Goal: Check status: Check status

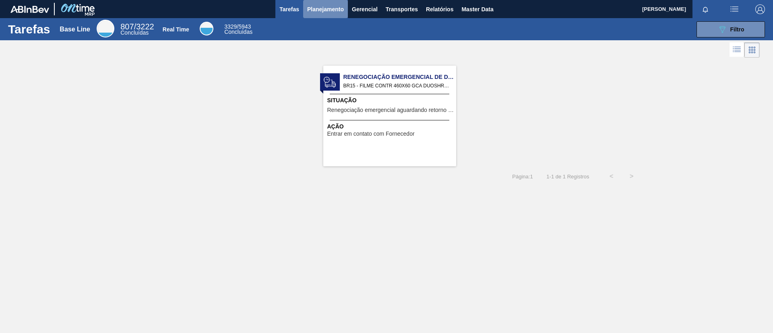
click at [319, 9] on span "Planejamento" at bounding box center [325, 9] width 37 height 10
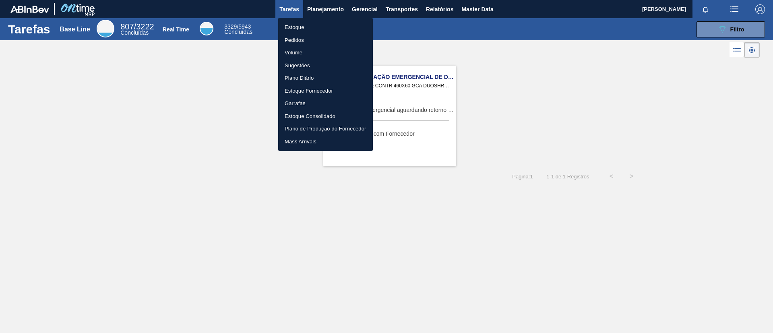
click at [319, 30] on li "Estoque" at bounding box center [325, 27] width 95 height 13
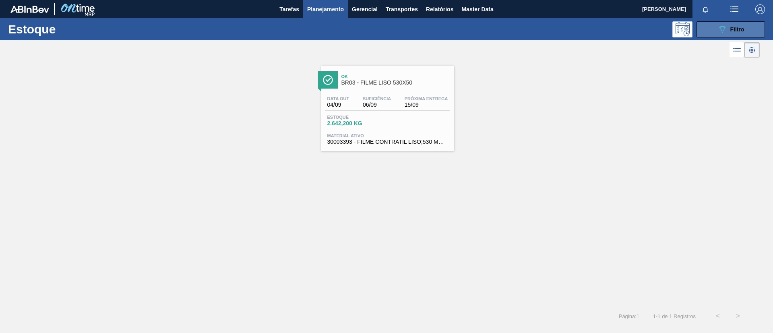
click at [735, 31] on span "Filtro" at bounding box center [738, 29] width 14 height 6
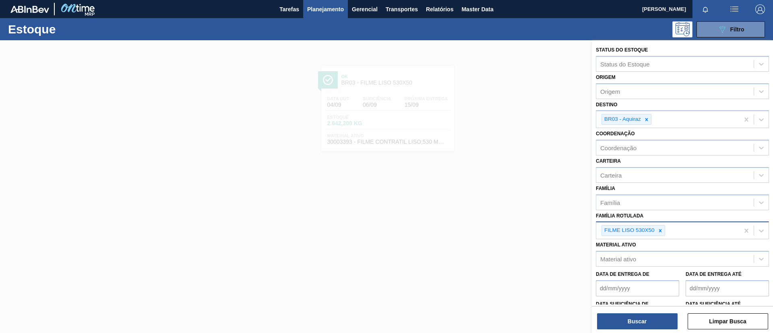
click at [659, 228] on icon at bounding box center [661, 231] width 6 height 6
paste Rotulada "FILME AP 350ML MP C/ 18"
type Rotulada "FILME AP 350ML MP C/ 18"
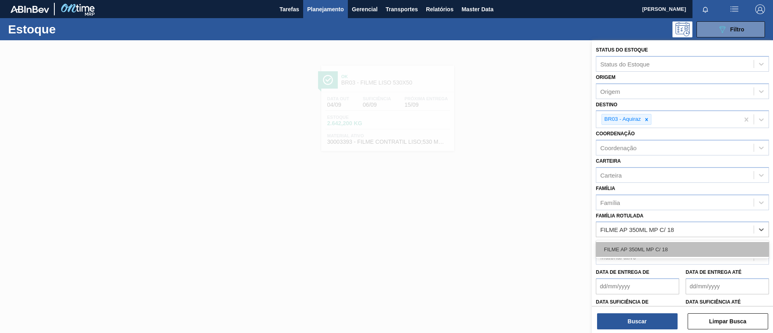
click at [660, 245] on div "FILME AP 350ML MP C/ 18" at bounding box center [682, 249] width 173 height 15
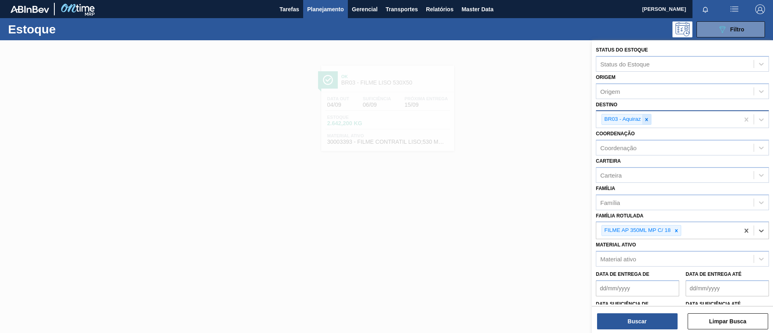
click at [645, 117] on icon at bounding box center [647, 120] width 6 height 6
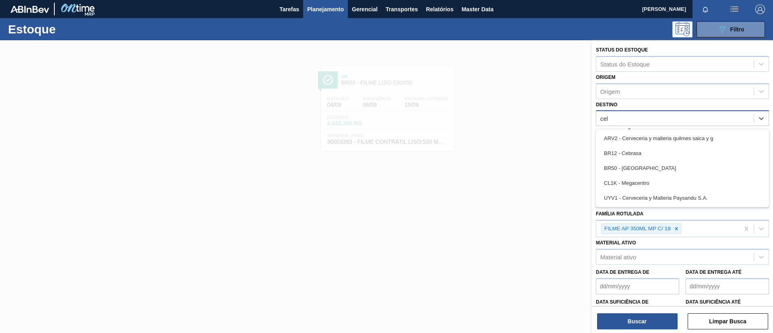
type input "cebr"
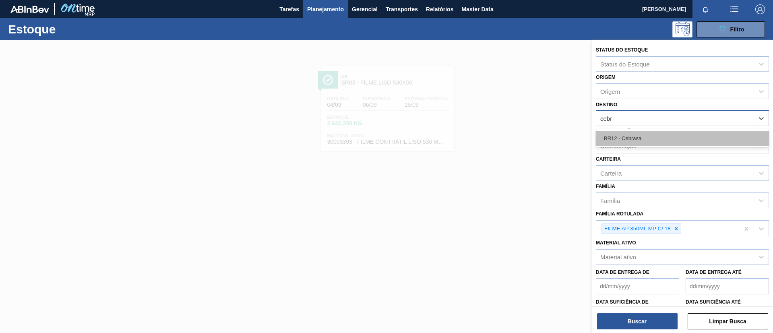
click at [637, 141] on div "BR12 - Cebrasa" at bounding box center [682, 138] width 173 height 15
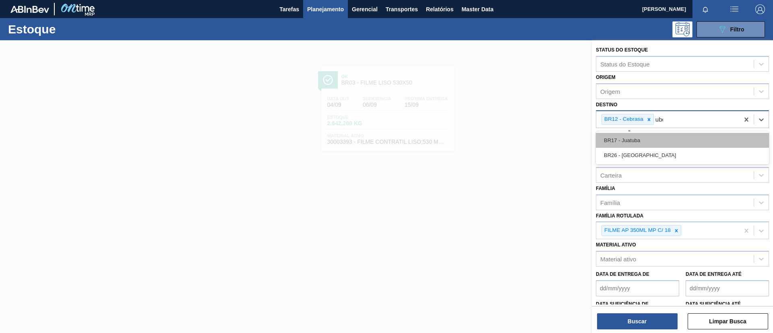
type input "uber"
click at [636, 141] on div "BR26 - [GEOGRAPHIC_DATA]" at bounding box center [682, 140] width 173 height 15
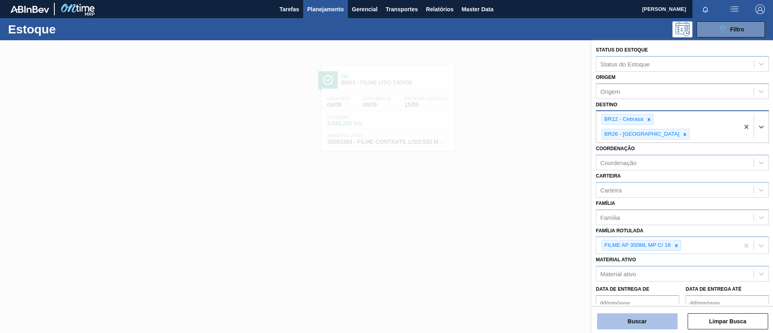
click at [634, 317] on button "Buscar" at bounding box center [637, 321] width 81 height 16
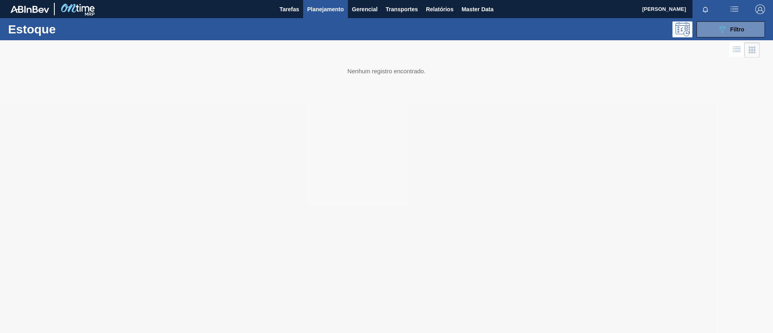
click at [721, 20] on div "Estoque 089F7B8B-B2A5-4AFE-B5C0-19BA573D28AC Filtro" at bounding box center [386, 29] width 773 height 22
click at [725, 27] on icon at bounding box center [723, 29] width 6 height 7
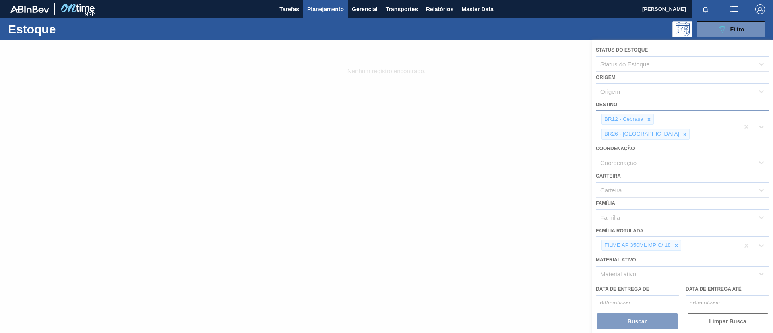
click at [708, 119] on div at bounding box center [386, 186] width 773 height 293
click at [710, 119] on div at bounding box center [386, 186] width 773 height 293
drag, startPoint x: 710, startPoint y: 119, endPoint x: 721, endPoint y: 118, distance: 10.9
click at [721, 118] on div at bounding box center [386, 186] width 773 height 293
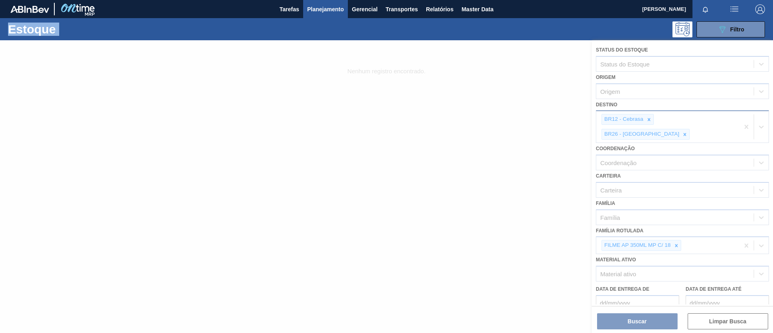
drag, startPoint x: 282, startPoint y: 39, endPoint x: 269, endPoint y: 43, distance: 13.0
click at [274, 43] on div "Estoque 089F7B8B-B2A5-4AFE-B5C0-19BA573D28AC Filtro Status do Estoque Status do…" at bounding box center [386, 46] width 773 height 56
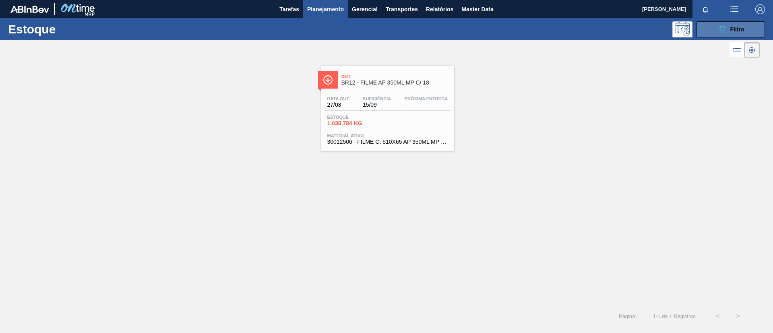
click at [716, 30] on button "089F7B8B-B2A5-4AFE-B5C0-19BA573D28AC Filtro" at bounding box center [731, 29] width 68 height 16
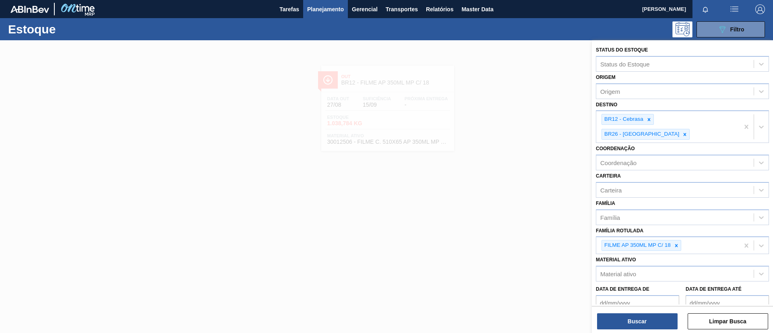
click at [477, 135] on div at bounding box center [386, 206] width 773 height 333
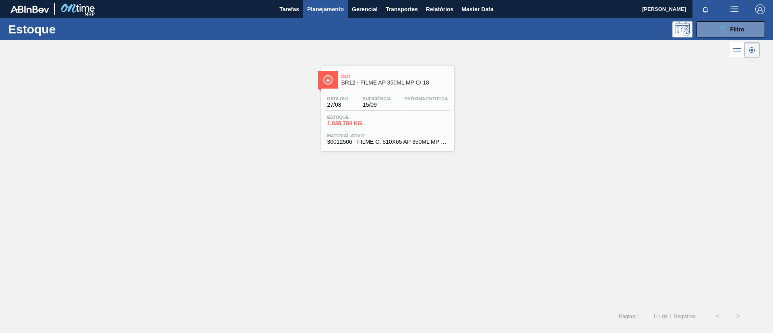
drag, startPoint x: 714, startPoint y: 26, endPoint x: 704, endPoint y: 53, distance: 28.5
click at [712, 27] on button "089F7B8B-B2A5-4AFE-B5C0-19BA573D28AC Filtro" at bounding box center [731, 29] width 68 height 16
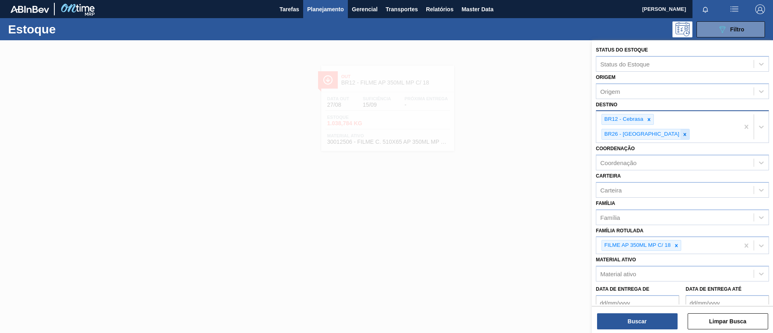
click at [688, 132] on icon at bounding box center [685, 135] width 6 height 6
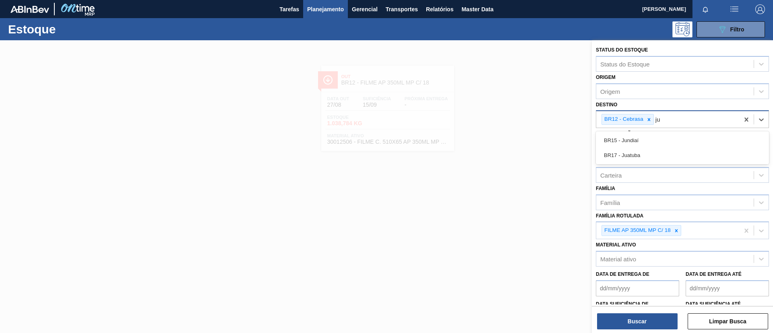
type input "jua"
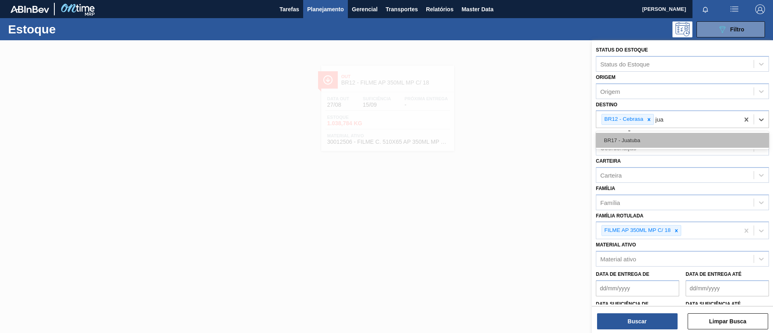
click at [687, 142] on div "BR17 - Juatuba" at bounding box center [682, 140] width 173 height 15
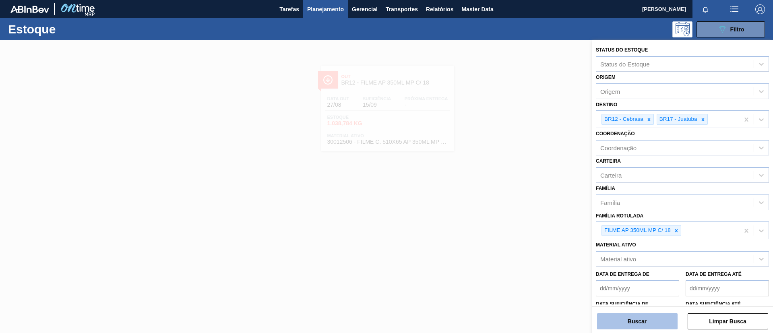
click at [670, 318] on button "Buscar" at bounding box center [637, 321] width 81 height 16
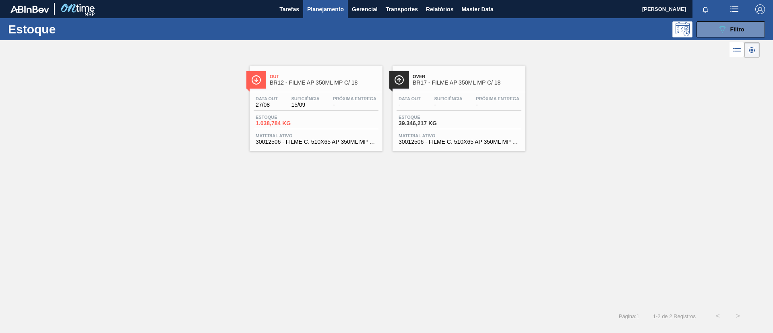
click at [287, 83] on span "BR12 - FILME AP 350ML MP C/ 18" at bounding box center [324, 83] width 109 height 6
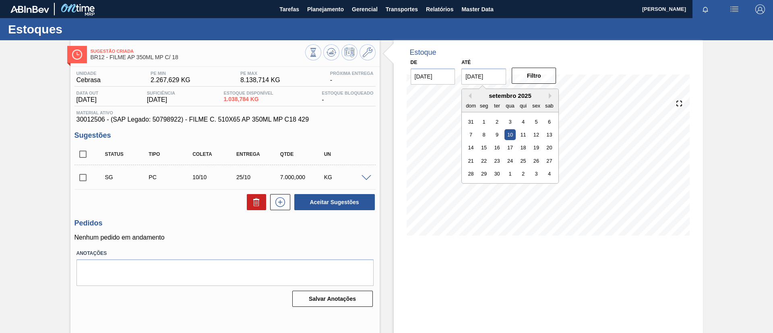
click at [481, 73] on input "10/09/2025" at bounding box center [484, 76] width 45 height 16
click at [549, 95] on button "Next Month" at bounding box center [552, 96] width 6 height 6
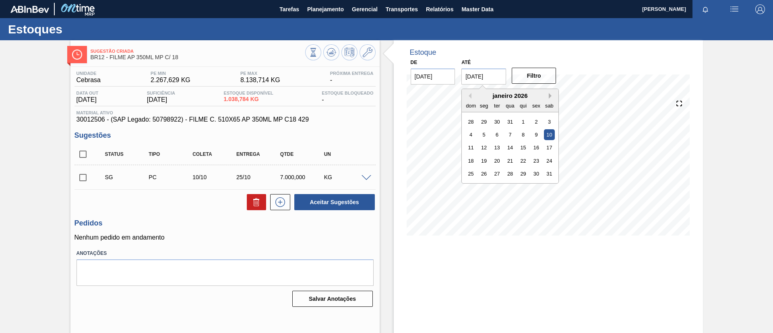
click at [549, 95] on button "Next Month" at bounding box center [552, 96] width 6 height 6
click at [499, 161] on div "24" at bounding box center [497, 160] width 11 height 11
type input "24/02/2026"
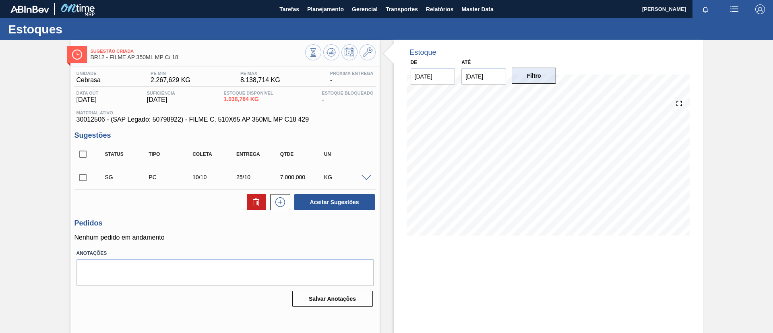
click at [534, 72] on button "Filtro" at bounding box center [534, 76] width 45 height 16
drag, startPoint x: 182, startPoint y: 56, endPoint x: 110, endPoint y: 57, distance: 72.5
click at [110, 57] on span "BR12 - FILME AP 350ML MP C/ 18" at bounding box center [198, 57] width 215 height 6
copy span "FILME AP 350ML MP C/ 18"
click at [0, 177] on div "Sugestão Criada BR12 - FILME AP 350ML MP C/ 18 Unidade Cebrasa PE MIN 2.267,629…" at bounding box center [386, 193] width 773 height 306
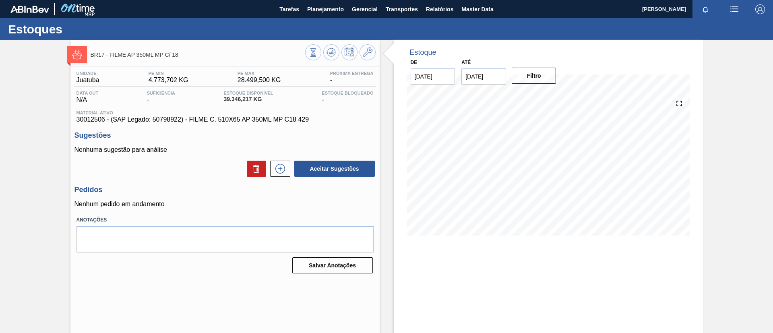
click at [486, 68] on input "[DATE]" at bounding box center [484, 76] width 45 height 16
click at [550, 95] on button "Next Month" at bounding box center [552, 96] width 6 height 6
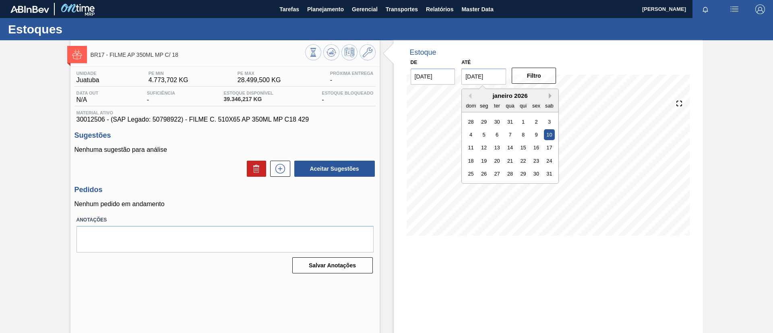
click at [550, 95] on button "Next Month" at bounding box center [552, 96] width 6 height 6
click at [511, 160] on div "25" at bounding box center [510, 160] width 11 height 11
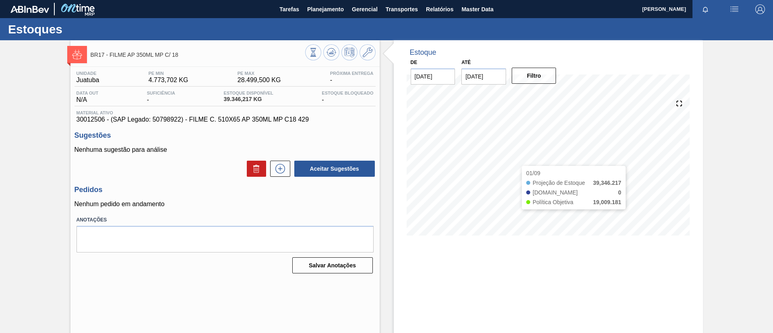
type input "25/02/2026"
click at [534, 83] on button "Filtro" at bounding box center [534, 76] width 45 height 16
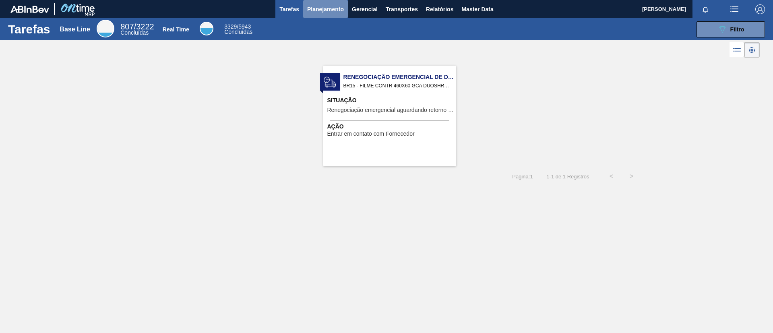
click at [326, 6] on span "Planejamento" at bounding box center [325, 9] width 37 height 10
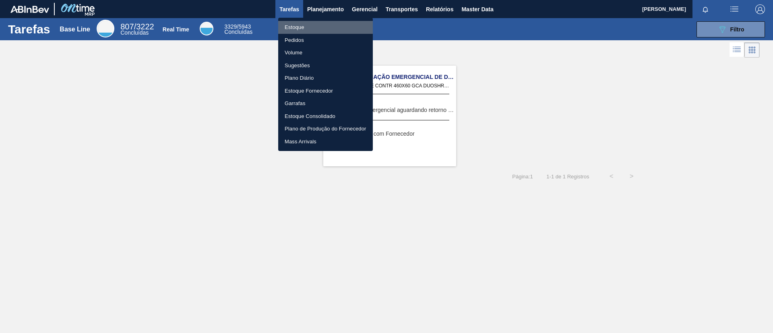
click at [313, 22] on li "Estoque" at bounding box center [325, 27] width 95 height 13
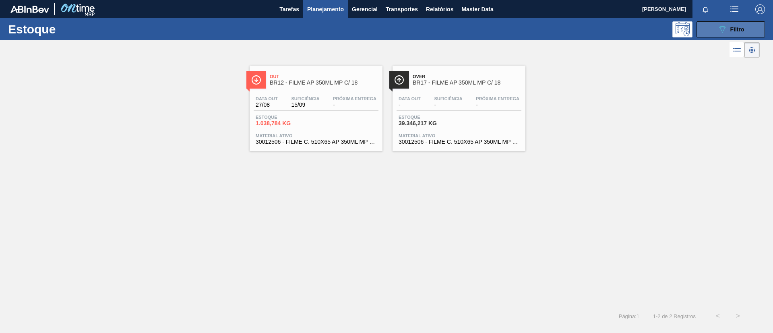
click at [714, 36] on button "089F7B8B-B2A5-4AFE-B5C0-19BA573D28AC Filtro" at bounding box center [731, 29] width 68 height 16
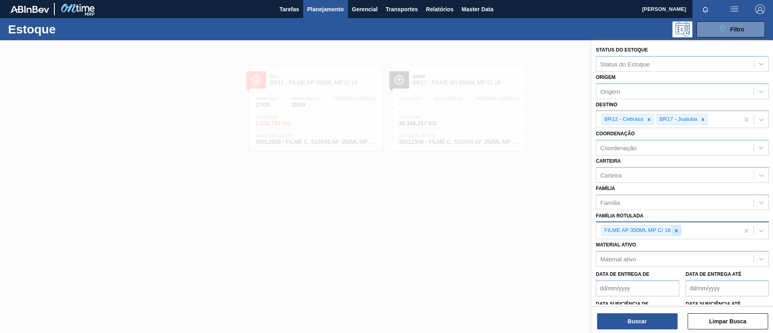
click at [674, 230] on icon at bounding box center [677, 231] width 6 height 6
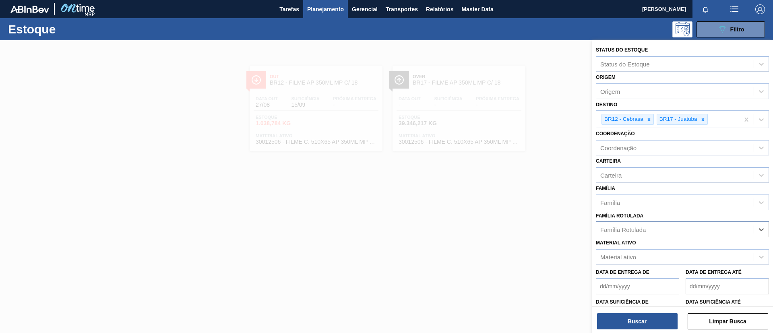
paste Rotulada "FILME SK 269ML MP C/15"
type Rotulada "FILME SK 269ML MP C/15"
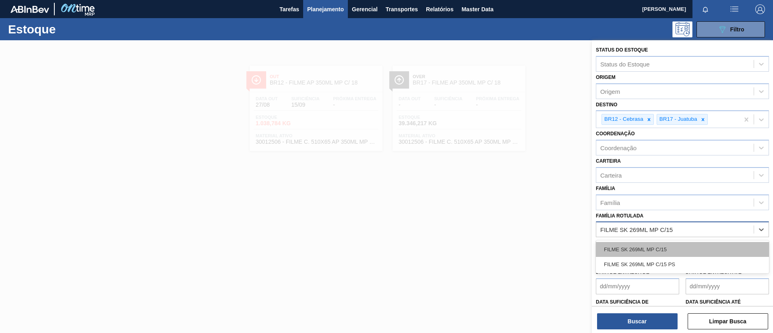
click at [668, 246] on div "FILME SK 269ML MP C/15" at bounding box center [682, 249] width 173 height 15
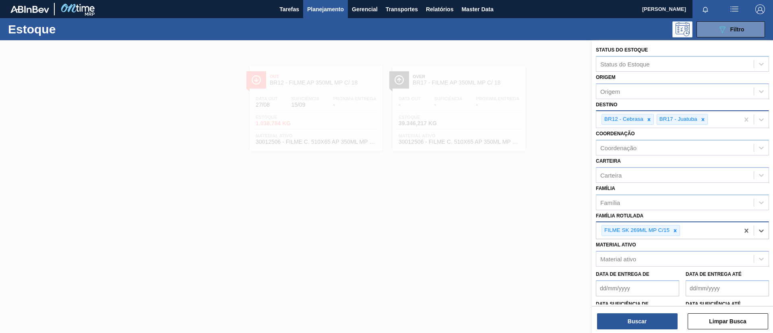
click at [718, 120] on div "BR12 - Cebrasa BR17 - Juatuba" at bounding box center [667, 119] width 143 height 17
type input "uber"
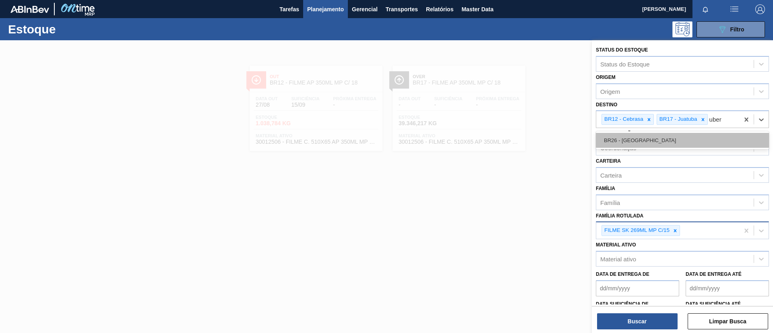
click at [657, 139] on div "BR26 - [GEOGRAPHIC_DATA]" at bounding box center [682, 140] width 173 height 15
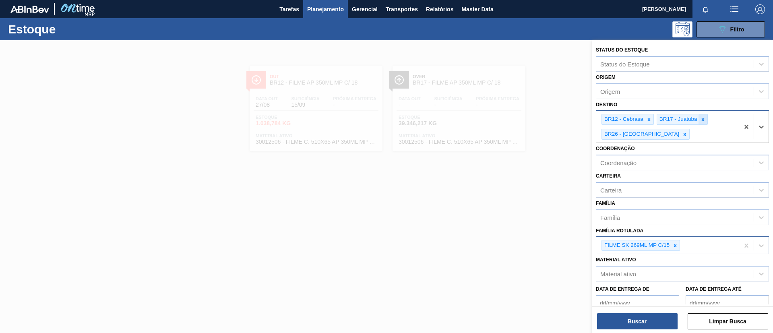
click at [702, 118] on icon at bounding box center [703, 119] width 3 height 3
click at [621, 319] on button "Buscar" at bounding box center [637, 321] width 81 height 16
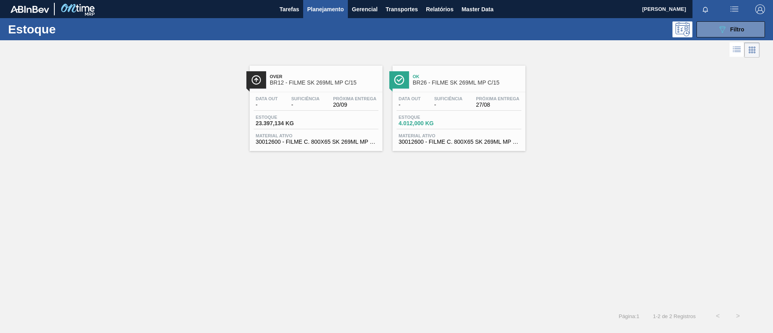
click at [470, 83] on span "BR26 - FILME SK 269ML MP C/15" at bounding box center [467, 83] width 109 height 6
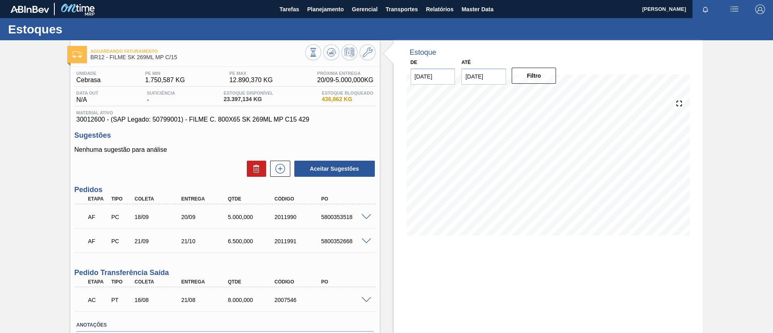
drag, startPoint x: 366, startPoint y: 119, endPoint x: 0, endPoint y: 165, distance: 368.5
click at [0, 165] on div "Aguardando Faturamento BR12 - FILME SK 269ML MP C/15 Unidade Cebrasa PE MIN 1.7…" at bounding box center [386, 212] width 773 height 345
drag, startPoint x: 64, startPoint y: 120, endPoint x: 103, endPoint y: 123, distance: 40.0
click at [103, 123] on div "Aguardando Faturamento BR12 - FILME SK 269ML MP C/15 Unidade Cebrasa PE MIN 1.7…" at bounding box center [386, 212] width 773 height 345
copy span "30012600"
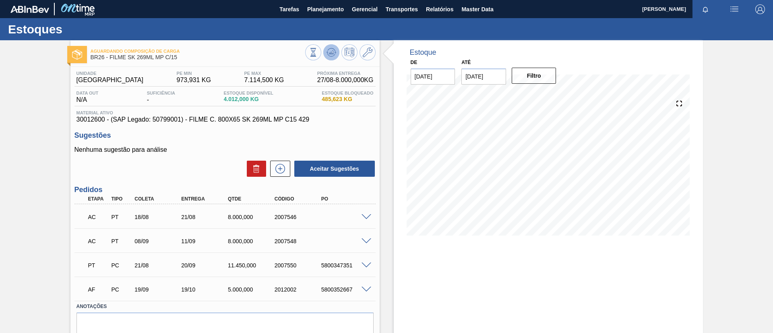
click at [332, 47] on button at bounding box center [331, 52] width 16 height 16
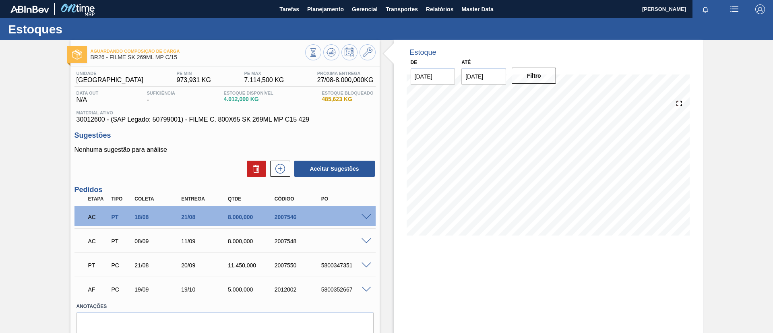
click at [365, 241] on span at bounding box center [367, 241] width 10 height 6
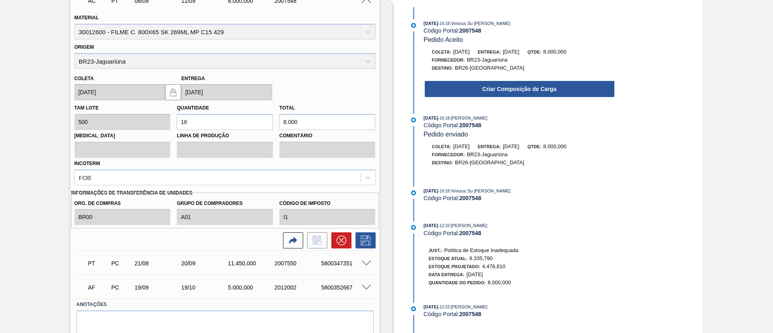
scroll to position [242, 0]
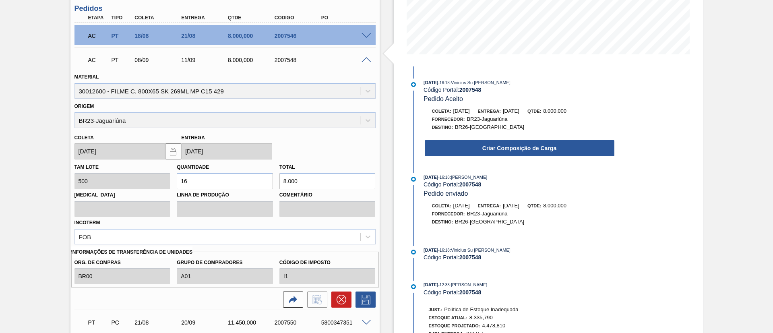
click at [363, 62] on span at bounding box center [367, 60] width 10 height 6
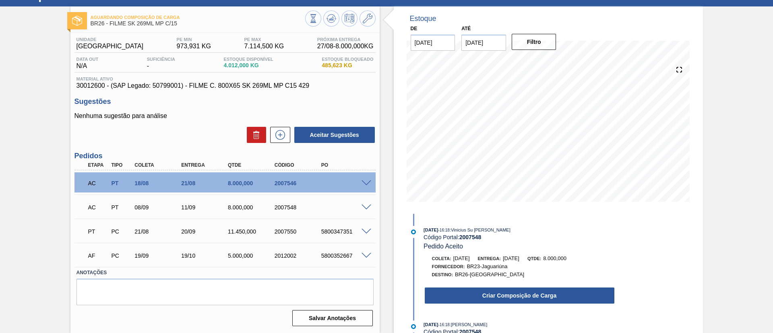
scroll to position [34, 0]
drag, startPoint x: 188, startPoint y: 27, endPoint x: 110, endPoint y: 25, distance: 78.2
click at [109, 24] on div "Aguardando Composição de Carga BR26 - FILME SK 269ML MP C/15" at bounding box center [198, 21] width 215 height 18
copy span "FILME SK 269ML MP C/15"
drag, startPoint x: 0, startPoint y: 101, endPoint x: 126, endPoint y: 106, distance: 125.8
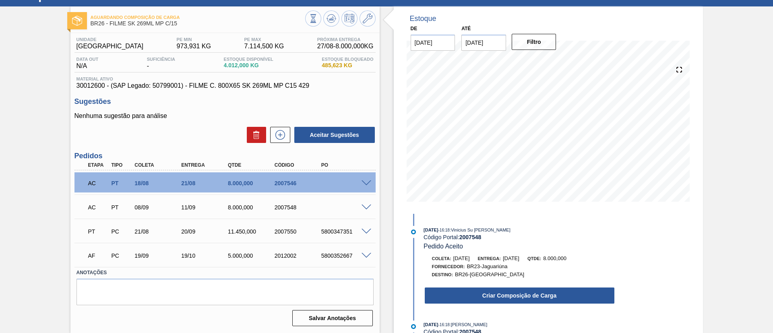
click at [2, 101] on div "Aguardando Composição de Carga BR26 - FILME SK 269ML MP C/15 Unidade Uberlândia…" at bounding box center [386, 169] width 773 height 327
click at [362, 206] on span at bounding box center [367, 208] width 10 height 6
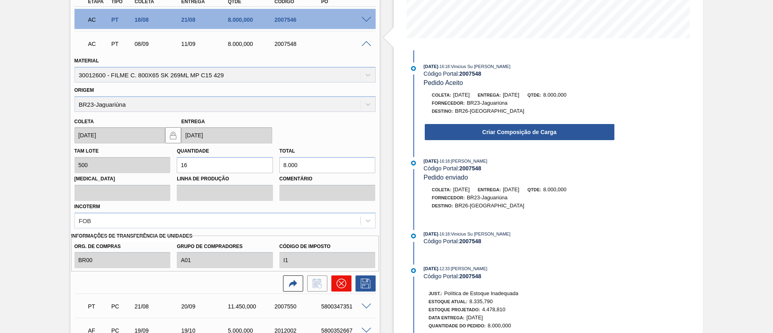
scroll to position [215, 0]
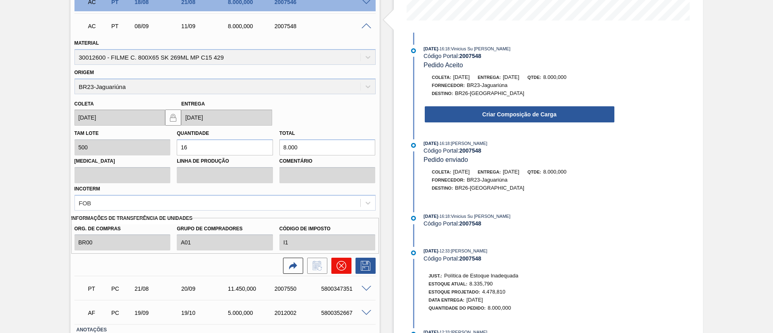
click at [345, 262] on icon at bounding box center [342, 266] width 10 height 10
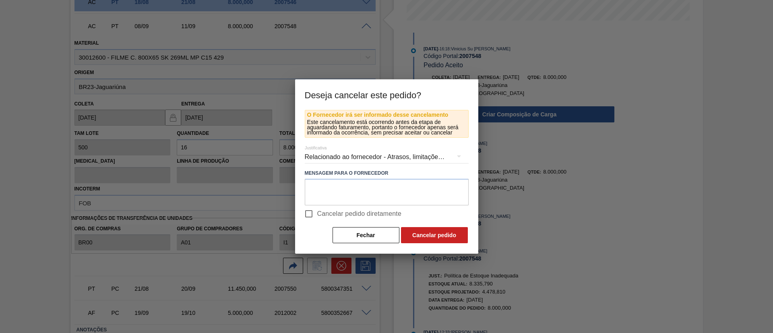
click at [359, 209] on label "Cancelar pedido diretamente" at bounding box center [350, 213] width 101 height 17
click at [317, 209] on input "Cancelar pedido diretamente" at bounding box center [308, 213] width 17 height 17
checkbox input "true"
click at [434, 232] on button "Cancelar pedido" at bounding box center [434, 235] width 67 height 16
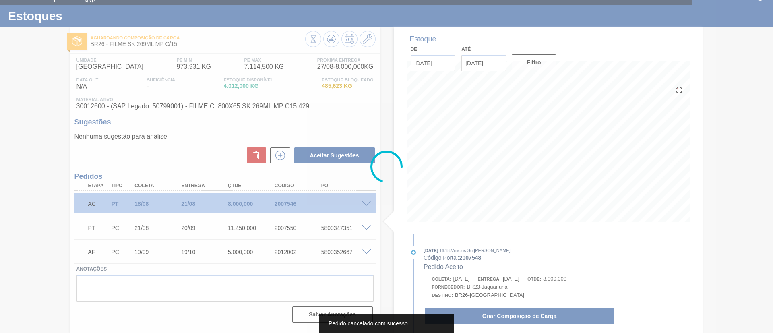
scroll to position [13, 0]
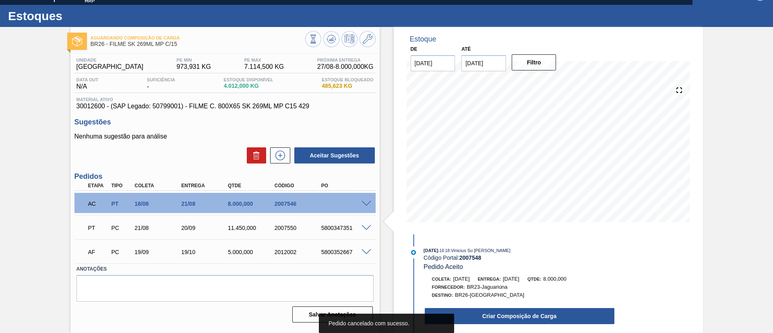
click at [325, 46] on div at bounding box center [340, 40] width 70 height 18
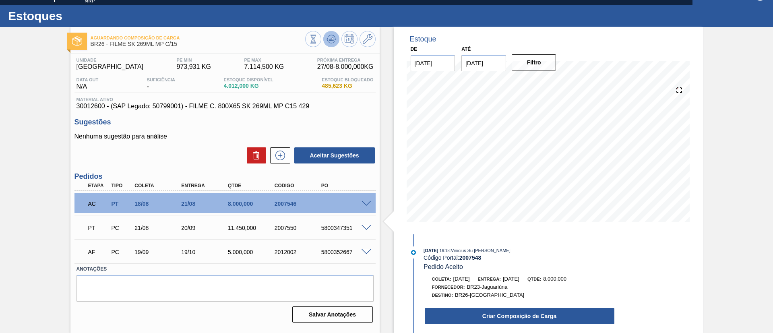
click at [327, 39] on icon at bounding box center [328, 38] width 2 height 1
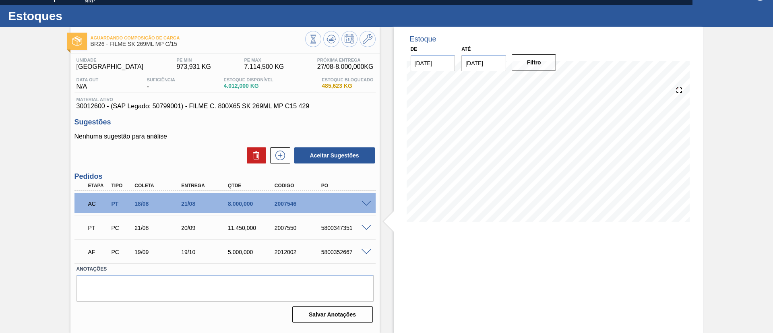
click at [368, 227] on span at bounding box center [367, 228] width 10 height 6
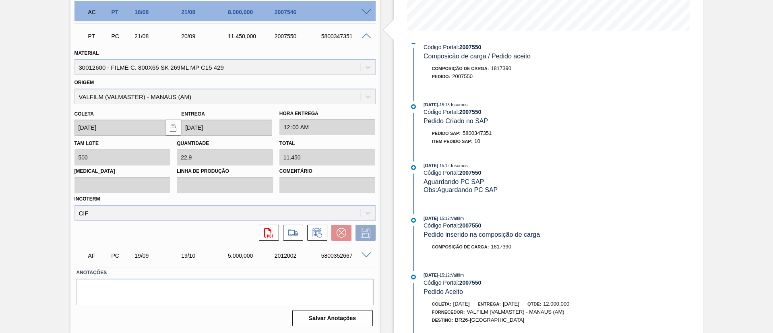
scroll to position [474, 0]
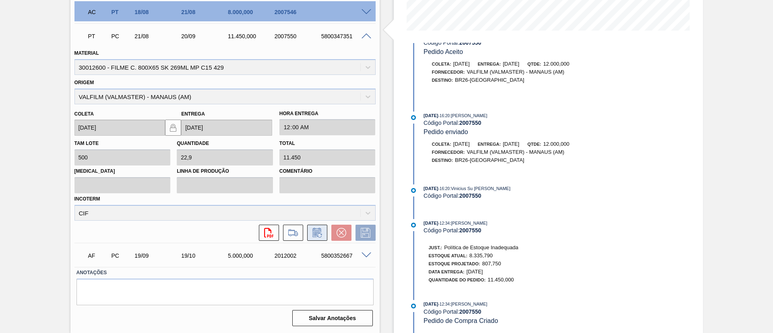
click at [312, 231] on icon at bounding box center [317, 233] width 13 height 10
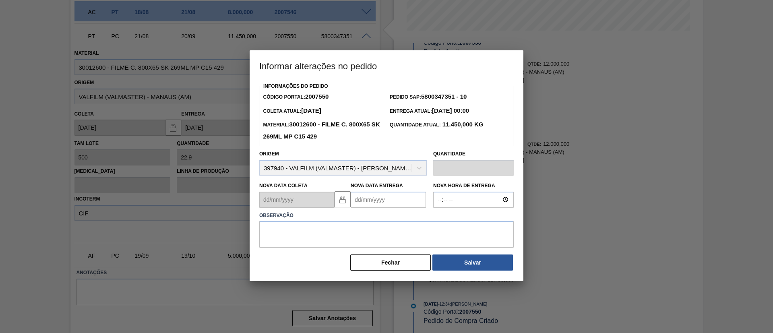
click at [379, 205] on Entrega2007550 "Nova Data Entrega" at bounding box center [388, 200] width 75 height 16
click at [436, 222] on div "agosto 2025" at bounding box center [399, 218] width 97 height 7
click at [440, 221] on button "Next Month" at bounding box center [441, 219] width 6 height 6
click at [437, 220] on div "Previous Month Next Month setembro 2025 dom seg ter qua qui sex sab 31 1 2 3 4 …" at bounding box center [399, 259] width 97 height 95
click at [437, 220] on div "setembro 2025" at bounding box center [399, 218] width 97 height 7
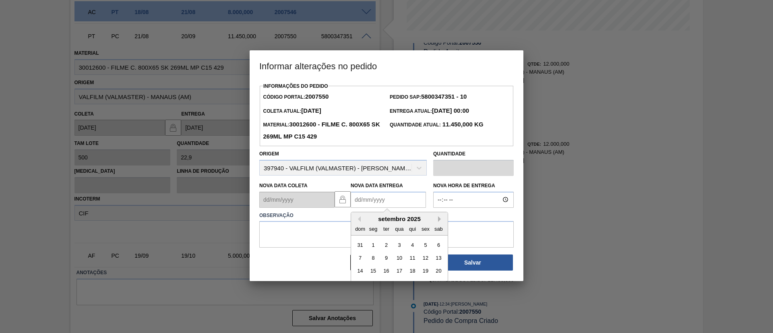
click at [441, 222] on button "Next Month" at bounding box center [441, 219] width 6 height 6
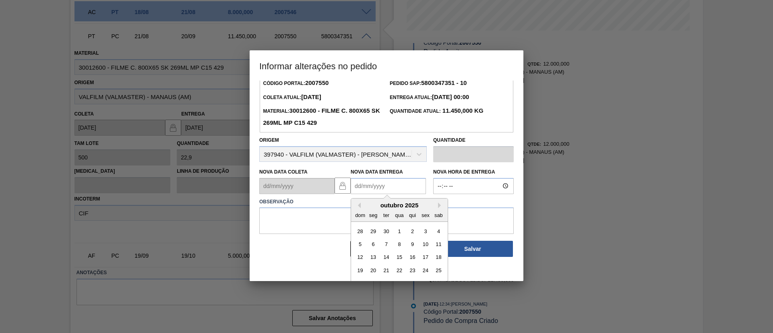
scroll to position [27, 0]
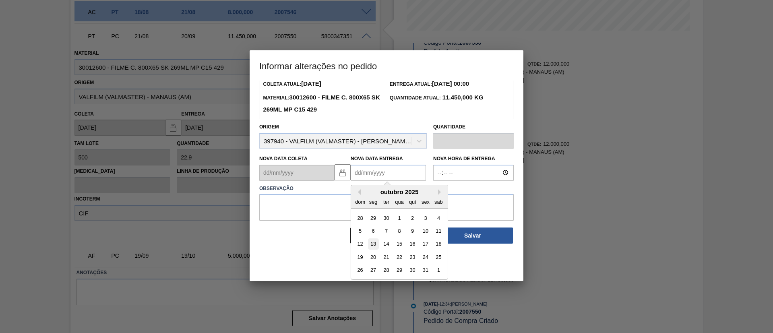
click at [368, 247] on div "13" at bounding box center [373, 243] width 11 height 11
type Entrega2007550 "13/10/2025"
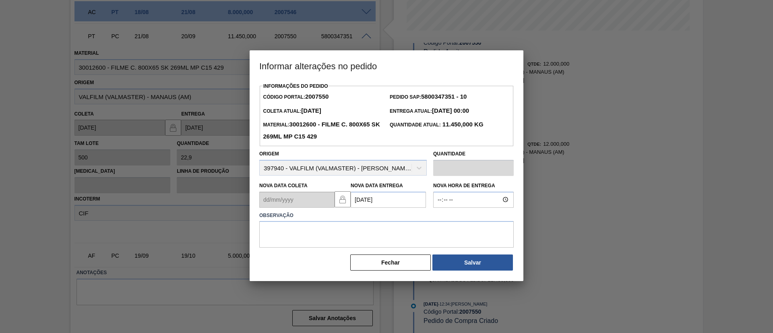
scroll to position [0, 0]
click at [371, 236] on textarea at bounding box center [386, 234] width 255 height 27
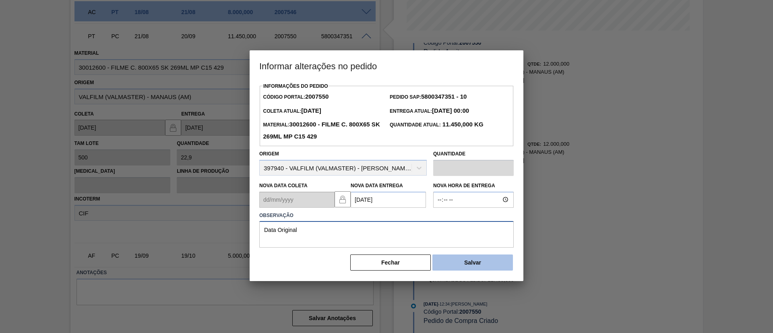
type textarea "Data Original"
click at [497, 265] on button "Salvar" at bounding box center [473, 263] width 81 height 16
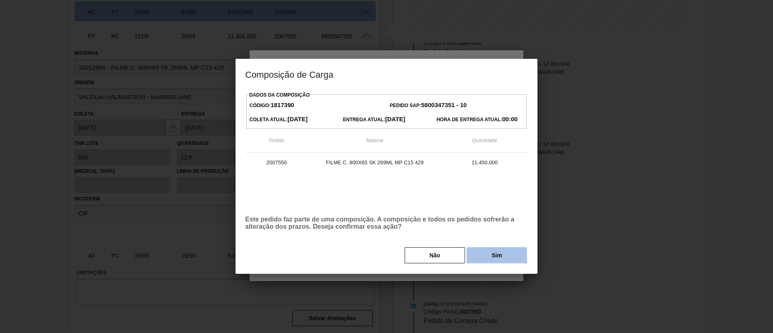
click at [487, 246] on div "Dados da Composição Código: 1817390 Pedido SAP: 5800347351 - 10 Coleta Atual: 1…" at bounding box center [386, 176] width 283 height 175
click at [491, 253] on button "Sim" at bounding box center [497, 255] width 60 height 16
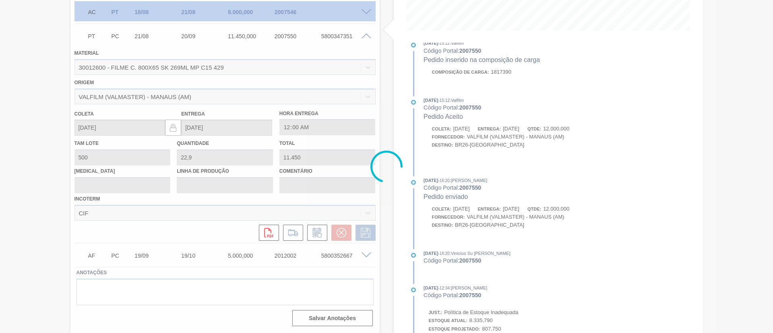
scroll to position [539, 0]
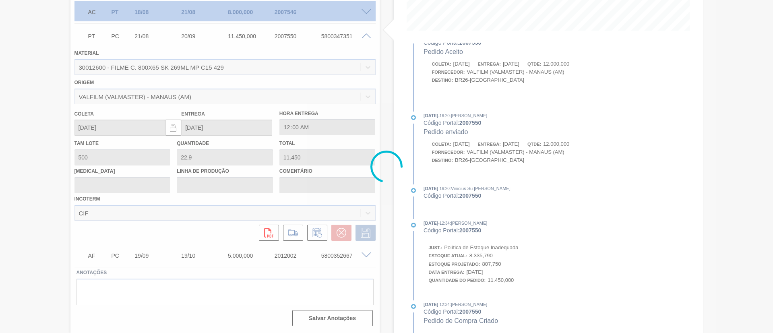
type input "Data Original"
type input "13/10/2025"
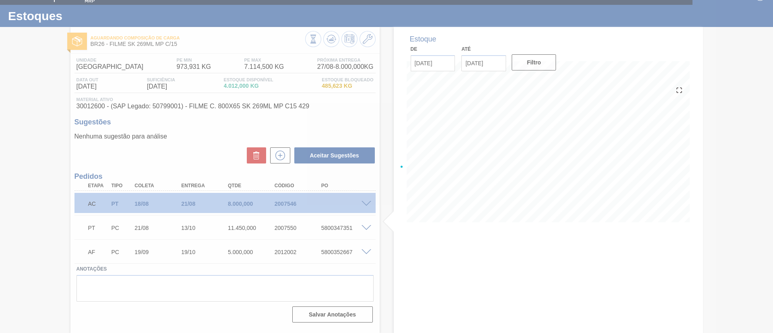
scroll to position [13, 0]
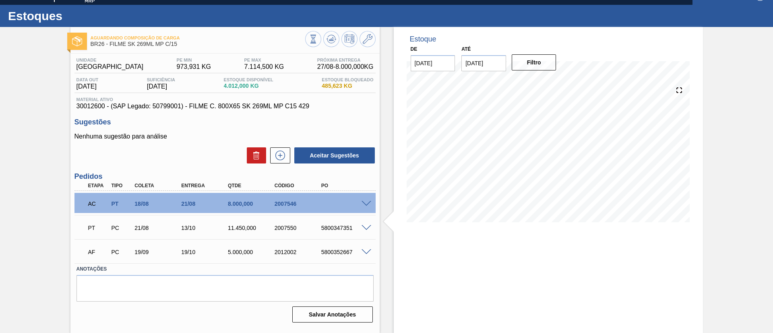
click at [366, 203] on span at bounding box center [367, 204] width 10 height 6
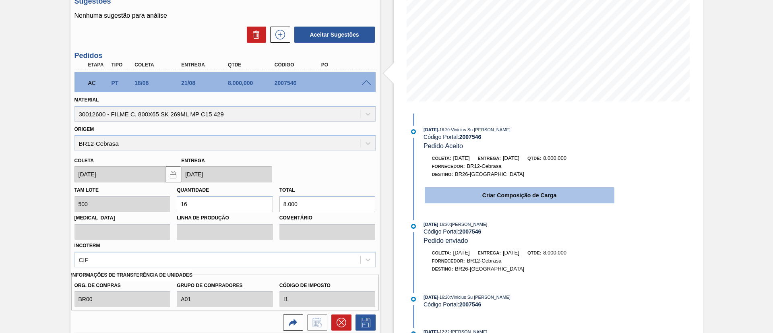
click at [495, 199] on button "Criar Composição de Carga" at bounding box center [520, 195] width 190 height 16
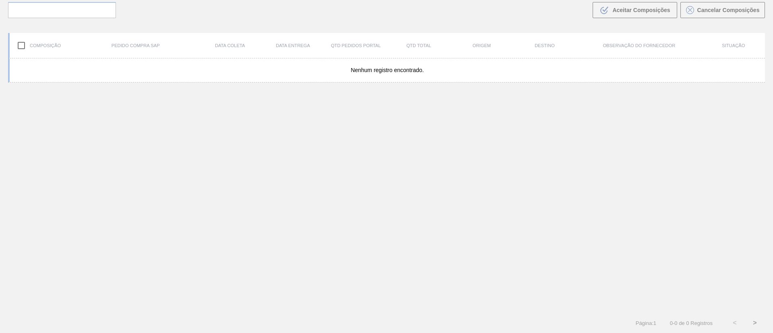
scroll to position [58, 0]
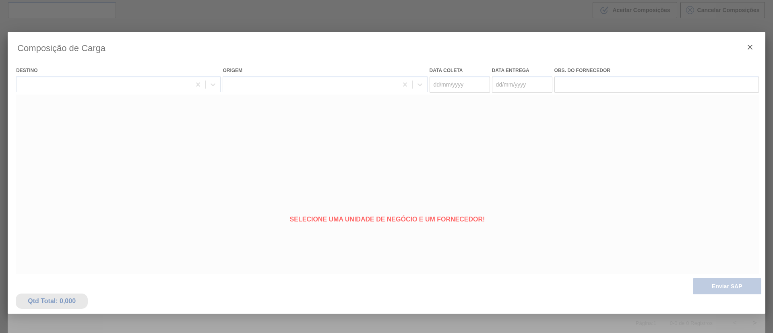
type coleta "18/08/2025"
type entrega "21/08/2025"
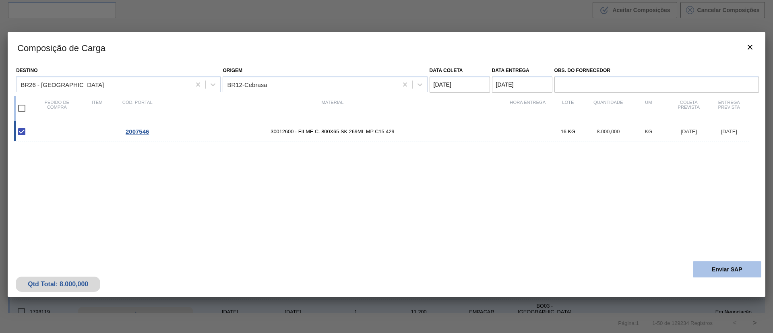
click at [716, 269] on button "Enviar SAP" at bounding box center [727, 269] width 68 height 16
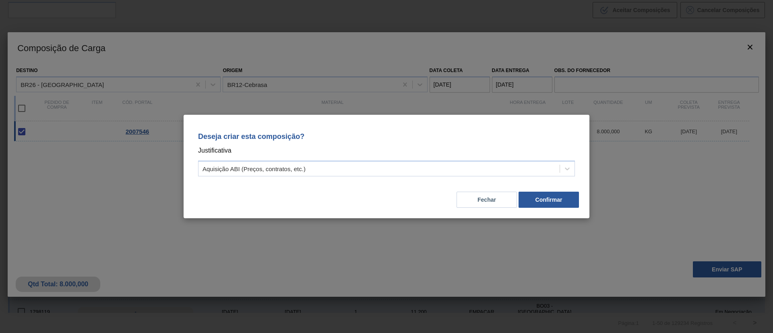
drag, startPoint x: 288, startPoint y: 186, endPoint x: 284, endPoint y: 183, distance: 4.8
click at [287, 186] on div "Fechar Confirmar" at bounding box center [386, 194] width 387 height 27
click at [282, 173] on div "Aquisição ABI (Preços, contratos, etc.)" at bounding box center [379, 169] width 361 height 12
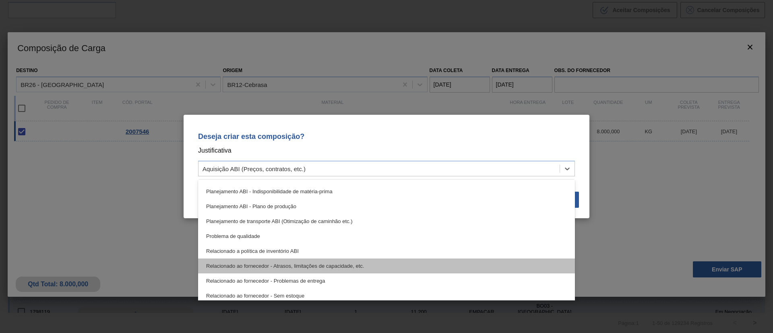
scroll to position [90, 0]
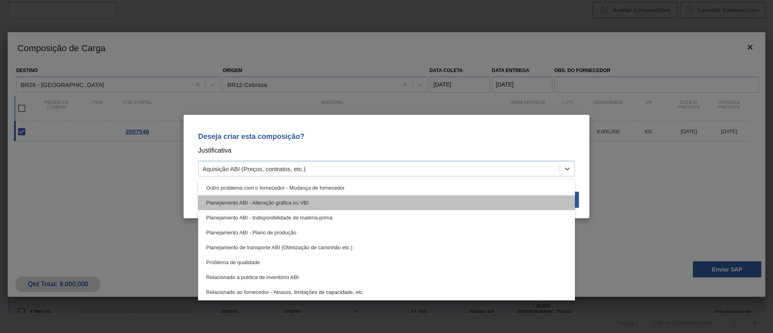
click at [316, 201] on div "Planejamento ABI - Alteração gráfica ou VBI" at bounding box center [386, 202] width 377 height 15
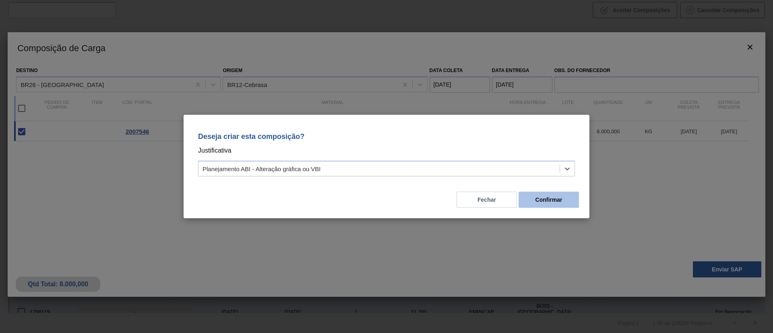
click at [532, 197] on button "Confirmar" at bounding box center [549, 200] width 60 height 16
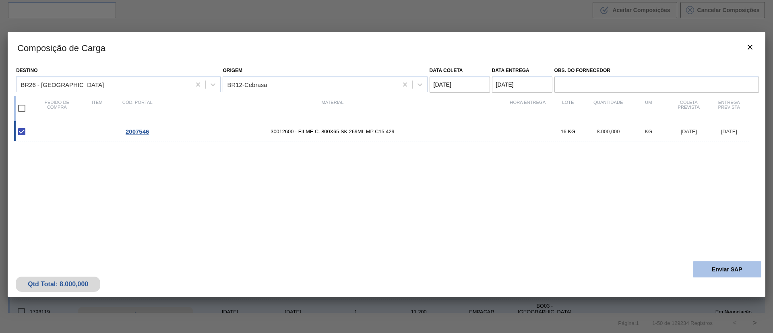
click at [716, 271] on button "Enviar SAP" at bounding box center [727, 269] width 68 height 16
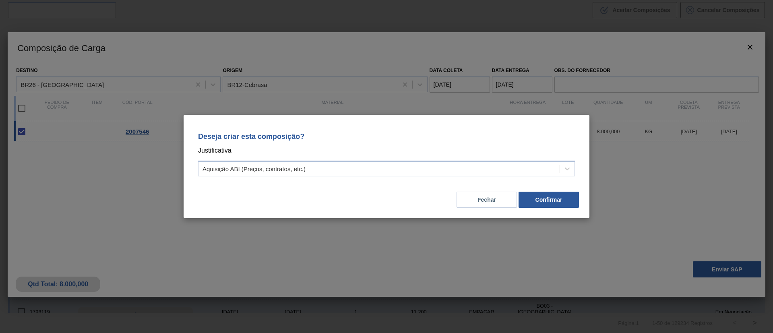
click at [439, 167] on div "Aquisição ABI (Preços, contratos, etc.)" at bounding box center [379, 169] width 361 height 12
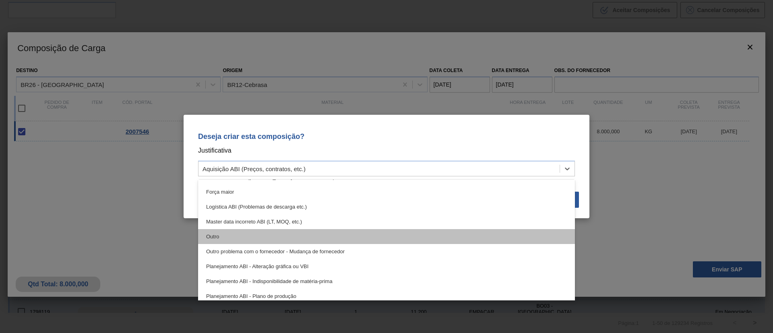
scroll to position [60, 0]
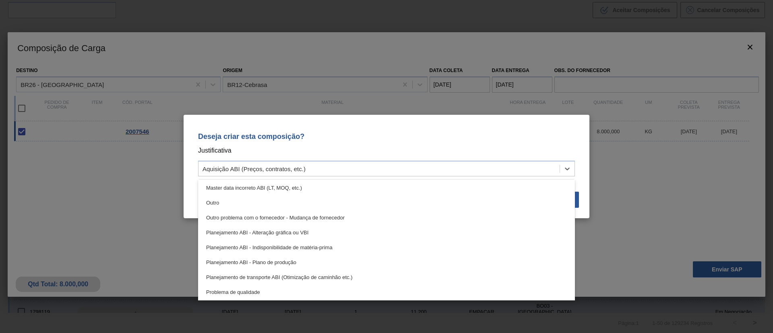
drag, startPoint x: 297, startPoint y: 234, endPoint x: 317, endPoint y: 224, distance: 22.9
click at [297, 233] on div "Planejamento ABI - Alteração gráfica ou VBI" at bounding box center [386, 232] width 377 height 15
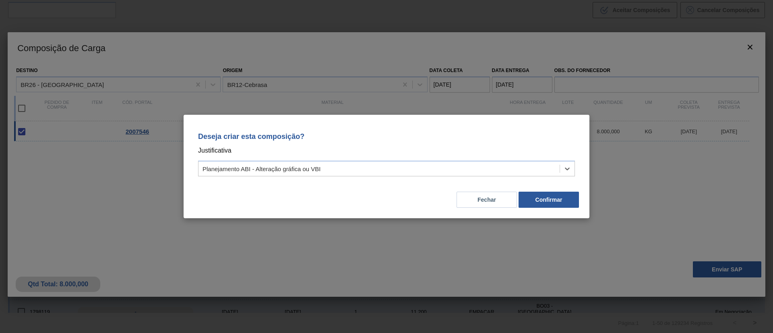
click at [589, 200] on div "Deseja criar esta composição? Justificativa option Planejamento ABI - Alteração…" at bounding box center [387, 166] width 406 height 103
click at [566, 199] on button "Confirmar" at bounding box center [549, 200] width 60 height 16
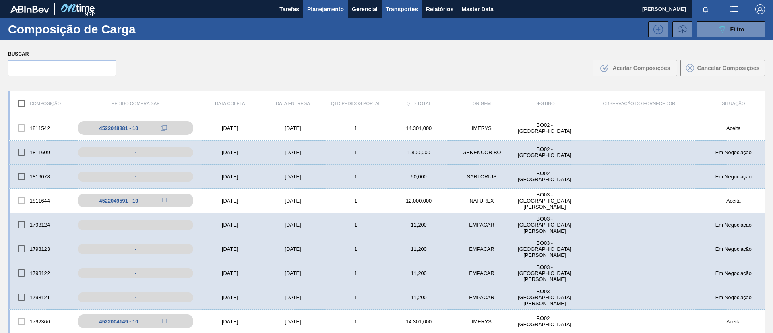
click at [308, 12] on span "Planejamento" at bounding box center [325, 9] width 37 height 10
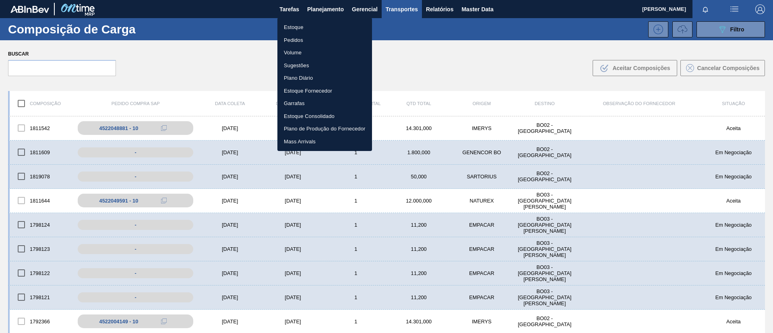
click at [310, 22] on li "Estoque" at bounding box center [324, 27] width 95 height 13
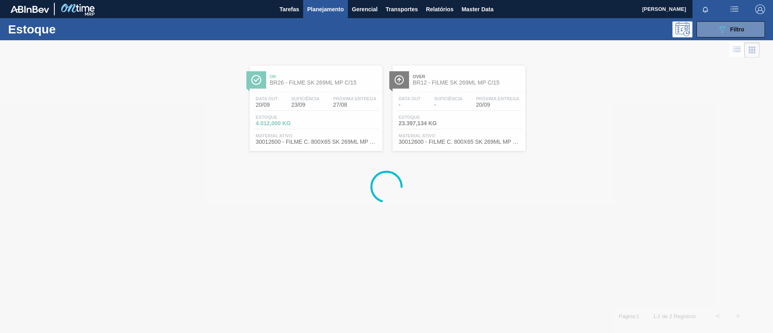
drag, startPoint x: 308, startPoint y: 30, endPoint x: 219, endPoint y: 42, distance: 90.6
click at [219, 42] on div at bounding box center [386, 186] width 773 height 293
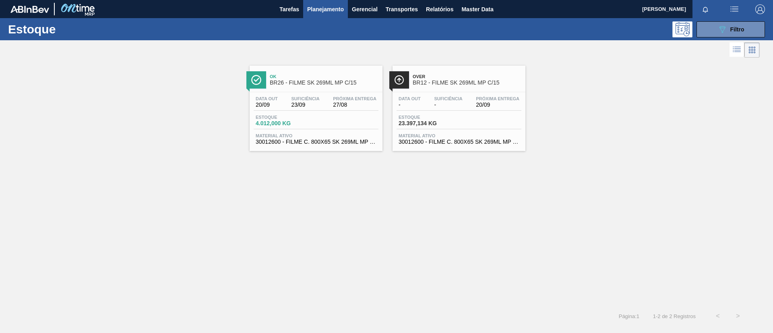
click at [356, 75] on span "Ok" at bounding box center [324, 76] width 109 height 5
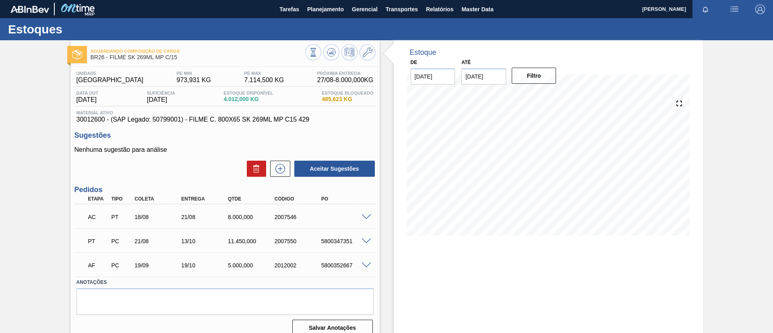
click at [366, 217] on span at bounding box center [367, 217] width 10 height 6
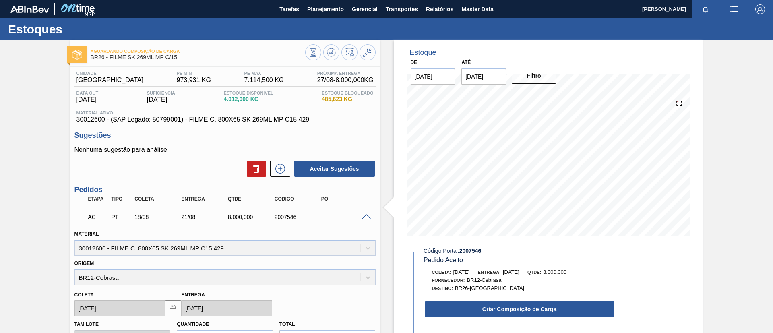
scroll to position [29, 0]
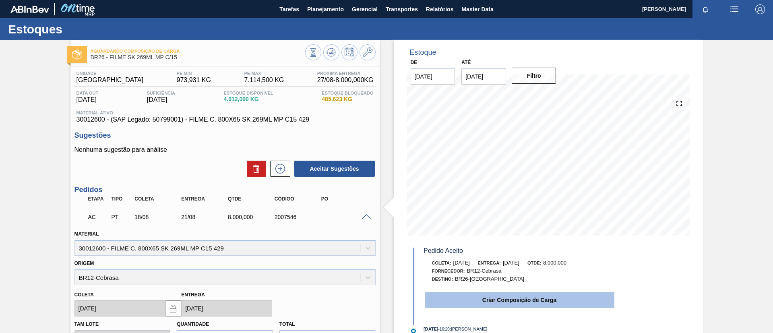
click at [513, 303] on button "Criar Composição de Carga" at bounding box center [520, 300] width 190 height 16
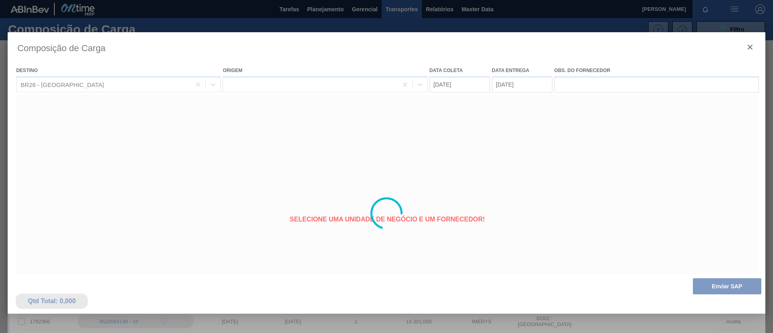
type coleta "[DATE]"
type entrega "[DATE]"
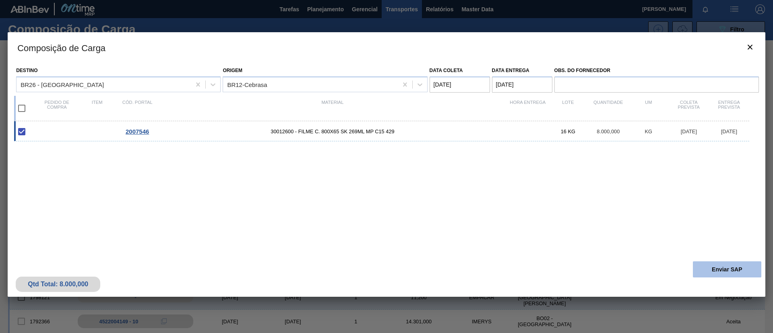
click at [741, 266] on button "Enviar SAP" at bounding box center [727, 269] width 68 height 16
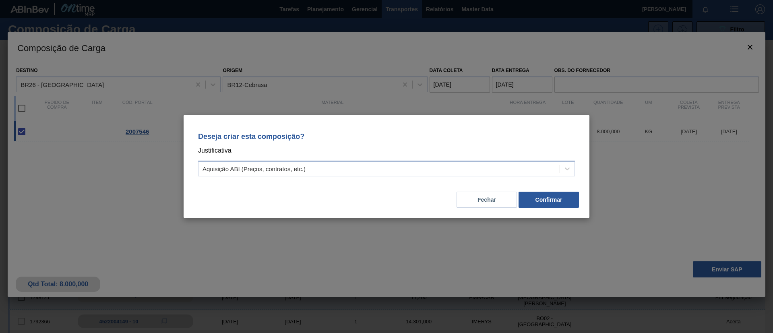
click at [285, 176] on div "Aquisição ABI (Preços, contratos, etc.)" at bounding box center [386, 169] width 377 height 16
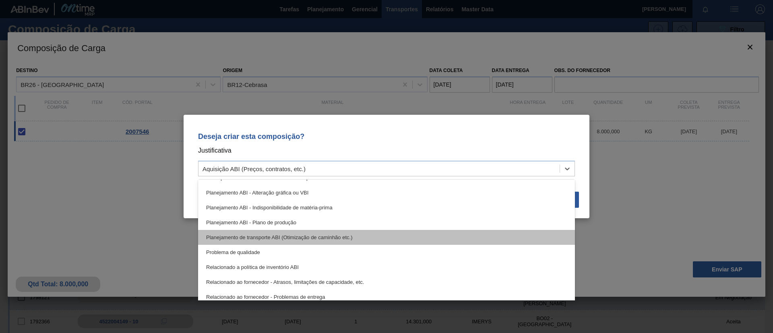
scroll to position [90, 0]
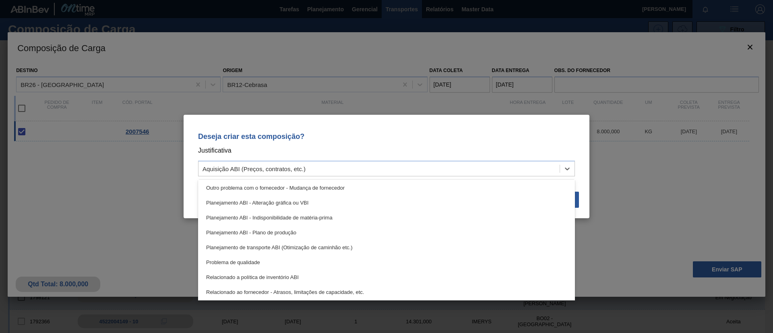
drag, startPoint x: 300, startPoint y: 205, endPoint x: 321, endPoint y: 199, distance: 21.7
click at [301, 205] on div "Planejamento ABI - Alteração gráfica ou VBI" at bounding box center [386, 202] width 377 height 15
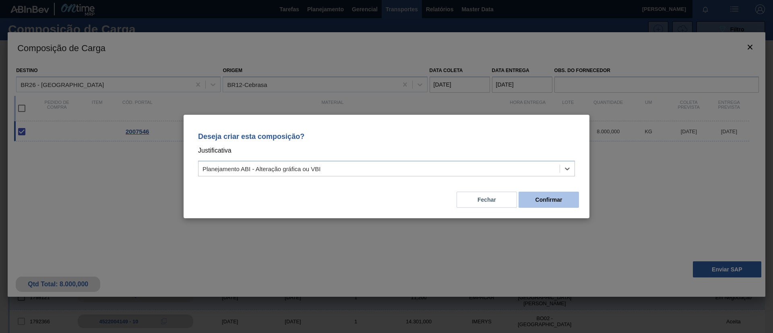
click at [570, 198] on button "Confirmar" at bounding box center [549, 200] width 60 height 16
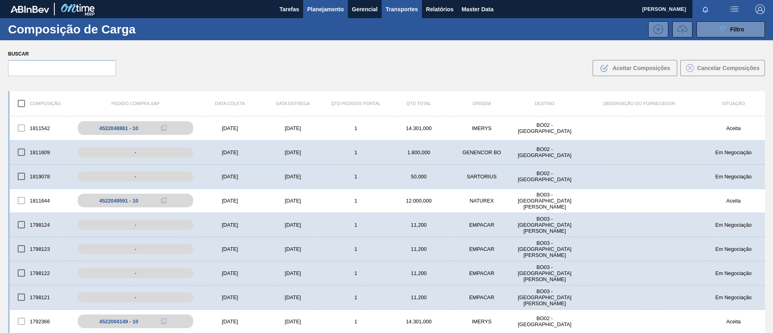
click at [313, 9] on span "Planejamento" at bounding box center [325, 9] width 37 height 10
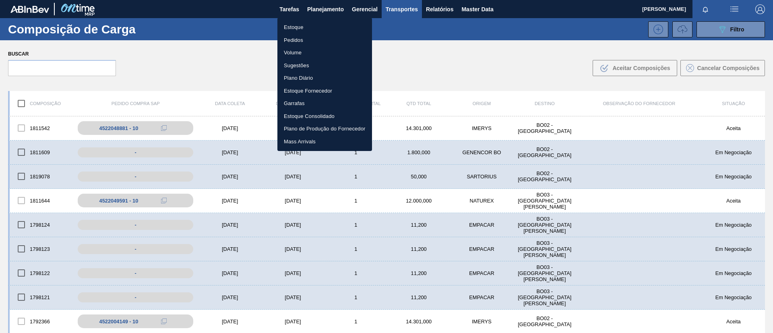
click at [314, 21] on li "Estoque" at bounding box center [324, 27] width 95 height 13
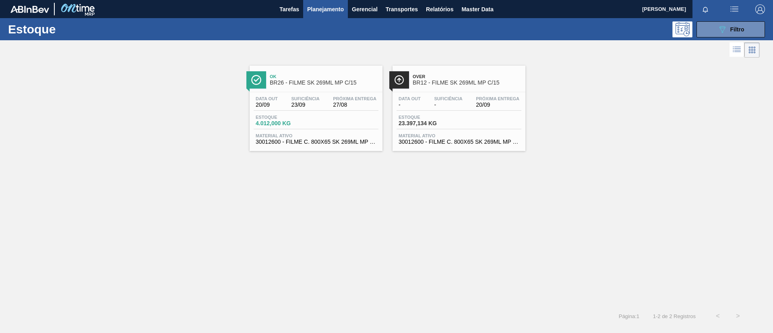
click at [327, 75] on span "Ok" at bounding box center [324, 76] width 109 height 5
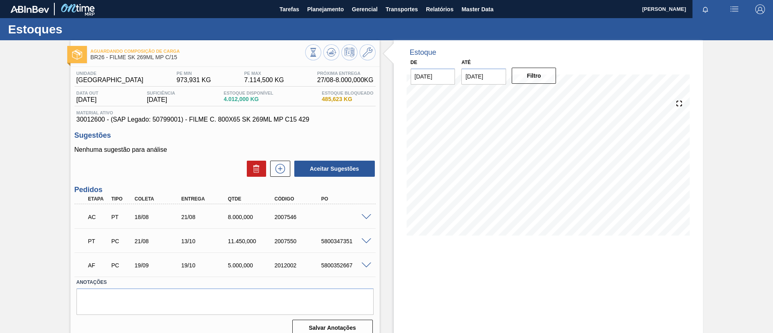
click at [368, 215] on span at bounding box center [367, 217] width 10 height 6
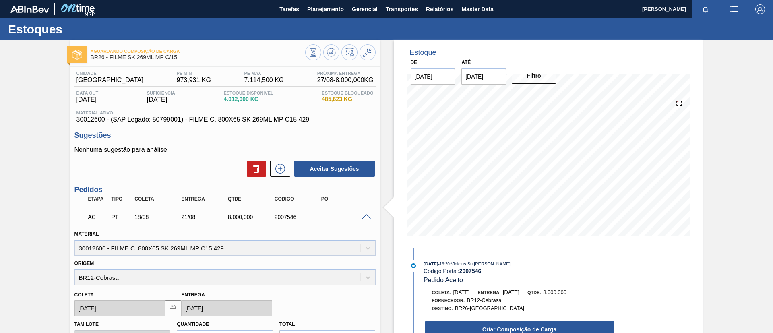
drag, startPoint x: 721, startPoint y: 276, endPoint x: 695, endPoint y: 276, distance: 25.8
click at [722, 276] on div "Aguardando Composição de Carga BR26 - FILME SK 269ML MP C/15 Unidade Uberlândia…" at bounding box center [386, 310] width 773 height 541
click at [540, 321] on div "Criar Composição de Carga" at bounding box center [519, 330] width 191 height 18
click at [546, 325] on button "Criar Composição de Carga" at bounding box center [520, 329] width 190 height 16
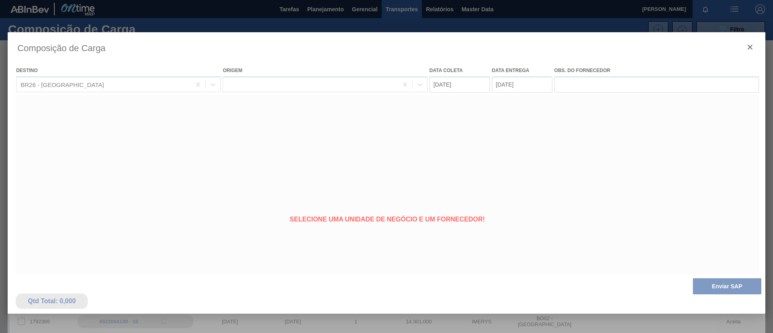
type coleta "18/08/2025"
type entrega "21/08/2025"
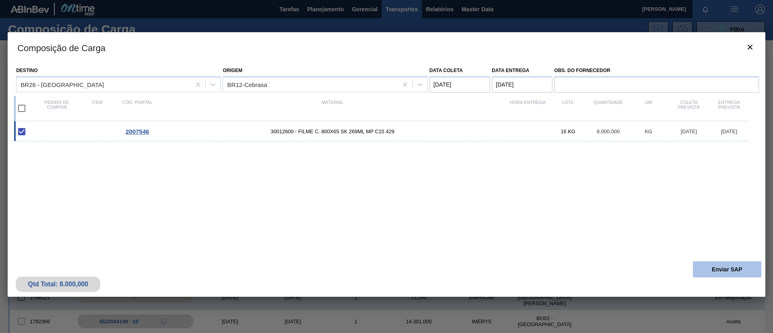
click at [720, 274] on button "Enviar SAP" at bounding box center [727, 269] width 68 height 16
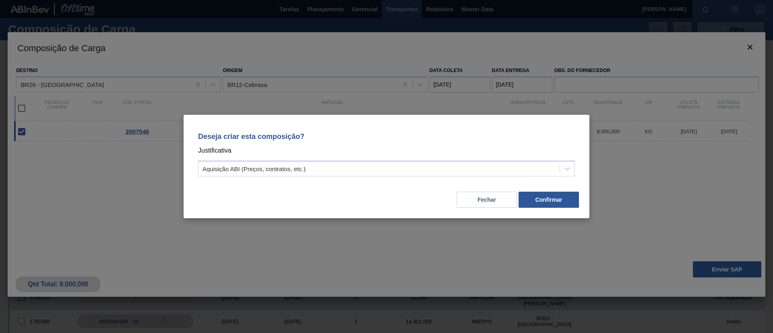
click at [333, 144] on div "Deseja criar esta composição? Justificativa Aquisição ABI (Preços, contratos, e…" at bounding box center [386, 152] width 387 height 57
click at [337, 170] on div "Aquisição ABI (Preços, contratos, etc.)" at bounding box center [379, 169] width 361 height 12
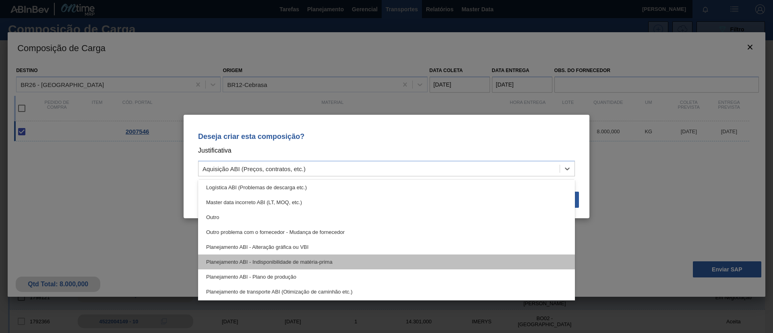
scroll to position [60, 0]
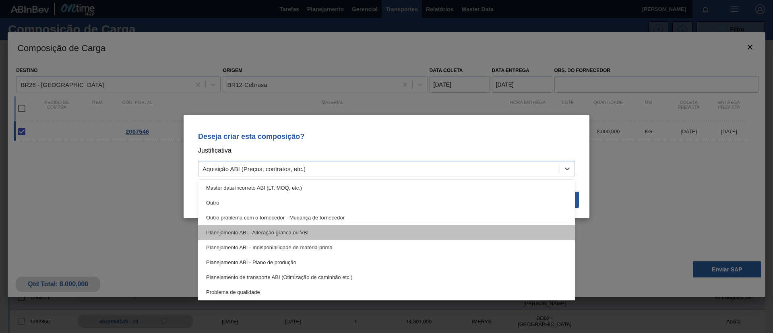
click at [314, 236] on div "Planejamento ABI - Alteração gráfica ou VBI" at bounding box center [386, 232] width 377 height 15
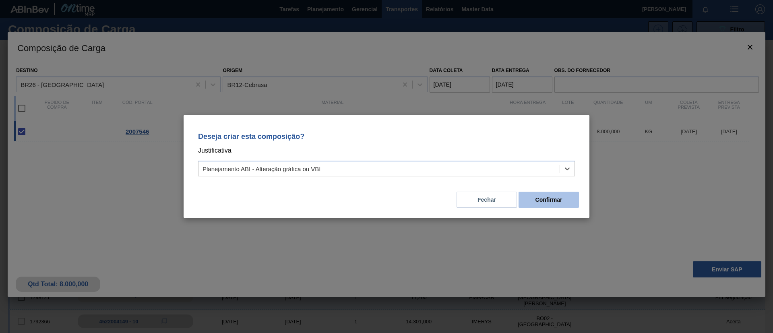
click at [547, 203] on button "Confirmar" at bounding box center [549, 200] width 60 height 16
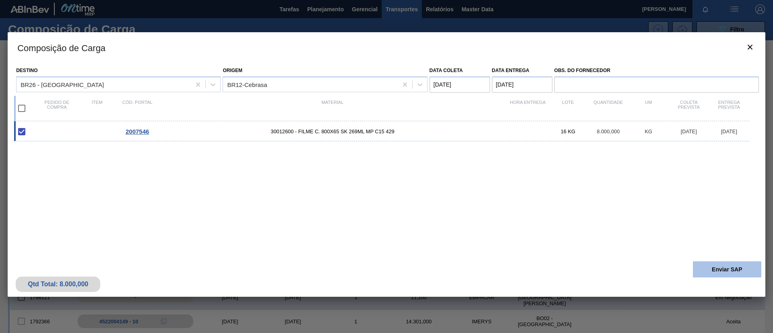
click at [733, 266] on button "Enviar SAP" at bounding box center [727, 269] width 68 height 16
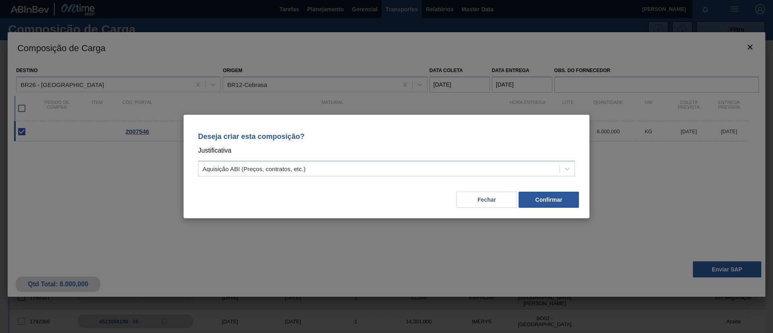
click at [530, 187] on div "Fechar Confirmar" at bounding box center [386, 194] width 387 height 27
click at [536, 191] on div "Fechar Confirmar" at bounding box center [386, 194] width 387 height 27
click at [545, 204] on button "Confirmar" at bounding box center [549, 200] width 60 height 16
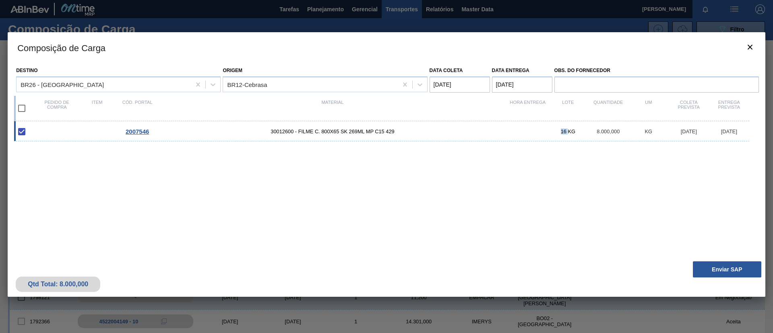
click at [544, 204] on div "2007546 30012600 - FILME C. 800X65 SK 269ML MP C15 429 16 KG 8.000,000 KG 18/08…" at bounding box center [385, 184] width 742 height 126
click at [543, 204] on div "2007546 30012600 - FILME C. 800X65 SK 269ML MP C15 429 16 KG 8.000,000 KG 18/08…" at bounding box center [385, 184] width 742 height 126
click at [541, 203] on div "2007546 30012600 - FILME C. 800X65 SK 269ML MP C15 429 16 KG 8.000,000 KG 18/08…" at bounding box center [385, 184] width 742 height 126
click at [456, 78] on coleta "18/08/2025" at bounding box center [460, 85] width 60 height 16
click at [479, 181] on div "27" at bounding box center [478, 181] width 11 height 11
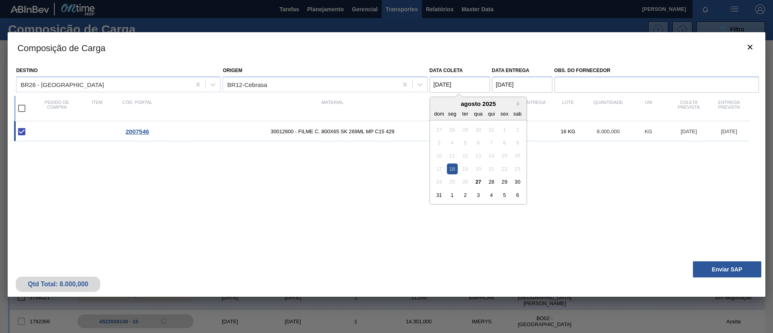
type coleta "[DATE]"
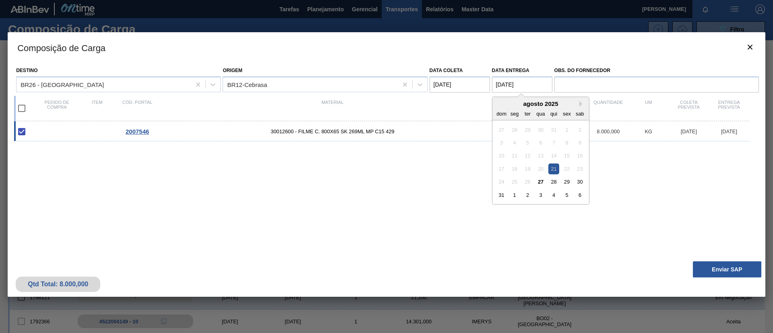
drag, startPoint x: 501, startPoint y: 83, endPoint x: 503, endPoint y: 95, distance: 12.2
click at [501, 84] on entrega "21/08/2025" at bounding box center [522, 85] width 60 height 16
click at [567, 183] on div "29" at bounding box center [566, 181] width 11 height 11
type entrega "29/08/2025"
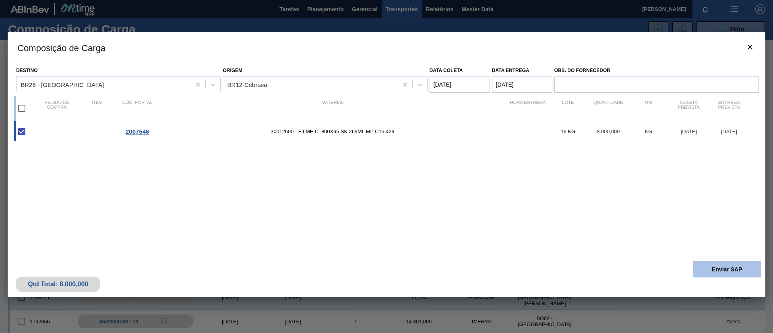
click at [728, 277] on button "Enviar SAP" at bounding box center [727, 269] width 68 height 16
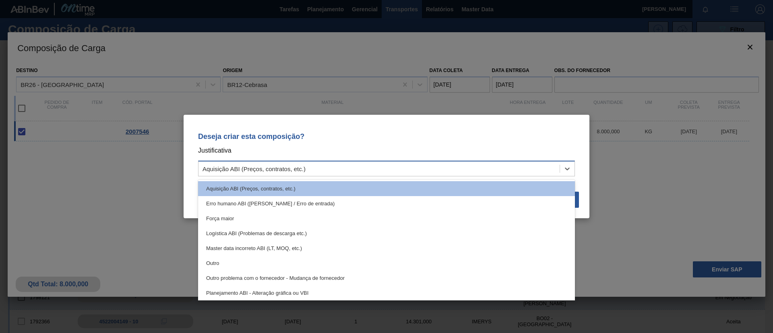
click at [425, 166] on div "Aquisição ABI (Preços, contratos, etc.)" at bounding box center [379, 169] width 361 height 12
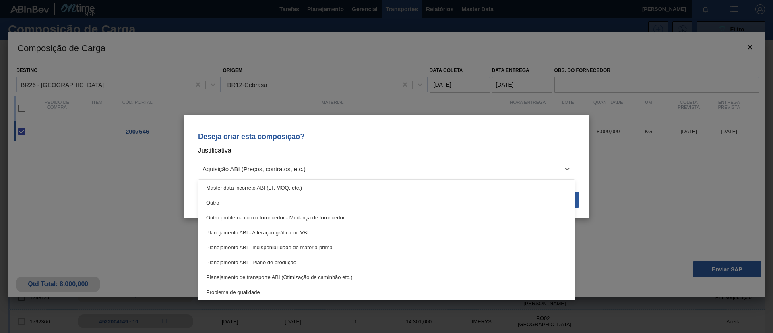
drag, startPoint x: 328, startPoint y: 233, endPoint x: 438, endPoint y: 230, distance: 109.6
click at [328, 233] on div "Planejamento ABI - Alteração gráfica ou VBI" at bounding box center [386, 232] width 377 height 15
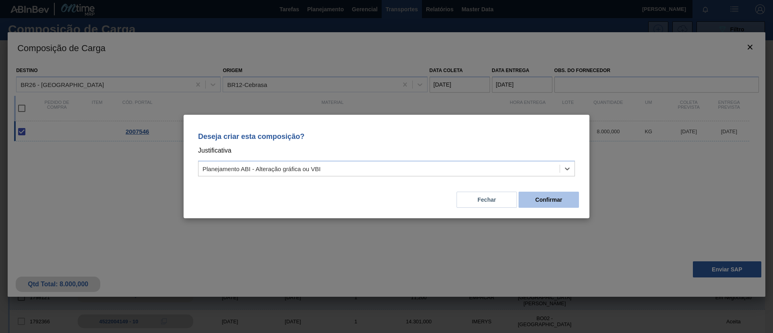
click at [530, 202] on button "Confirmar" at bounding box center [549, 200] width 60 height 16
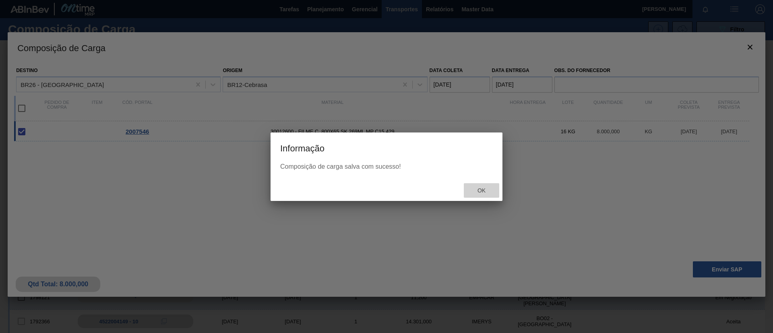
click at [485, 188] on span "Ok" at bounding box center [481, 190] width 21 height 6
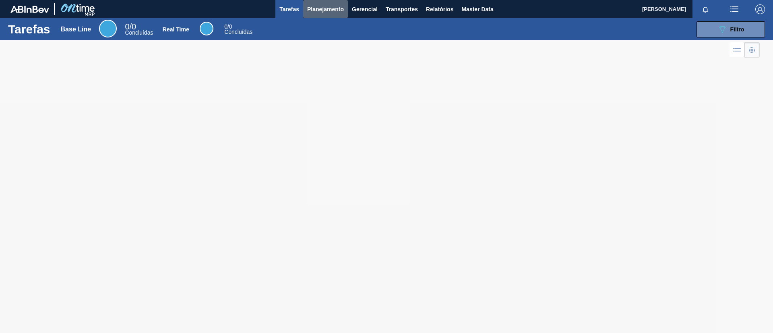
drag, startPoint x: 312, startPoint y: 7, endPoint x: 315, endPoint y: 20, distance: 13.3
click at [312, 7] on span "Planejamento" at bounding box center [325, 9] width 37 height 10
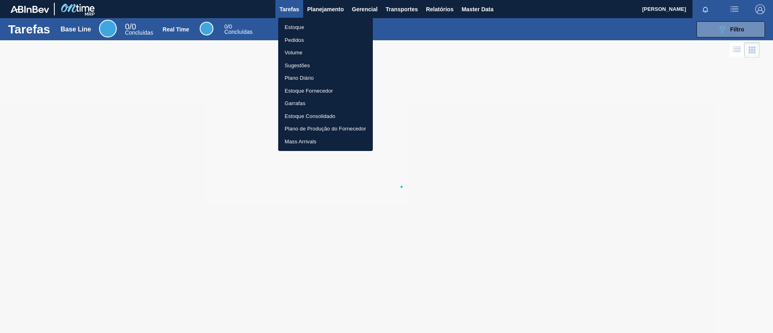
drag, startPoint x: 315, startPoint y: 21, endPoint x: 387, endPoint y: 34, distance: 72.5
click at [315, 21] on li "Estoque" at bounding box center [325, 27] width 95 height 13
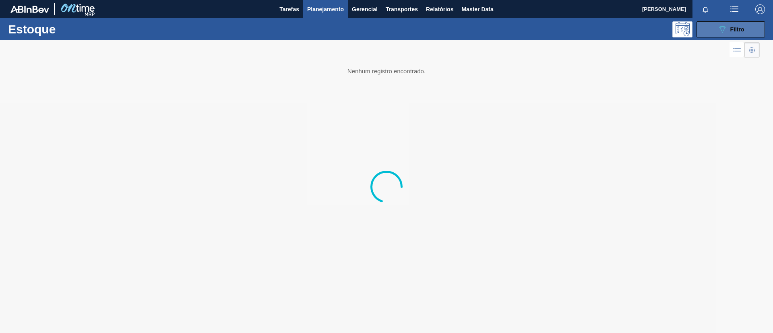
click at [736, 25] on div "089F7B8B-B2A5-4AFE-B5C0-19BA573D28AC Filtro" at bounding box center [731, 30] width 27 height 10
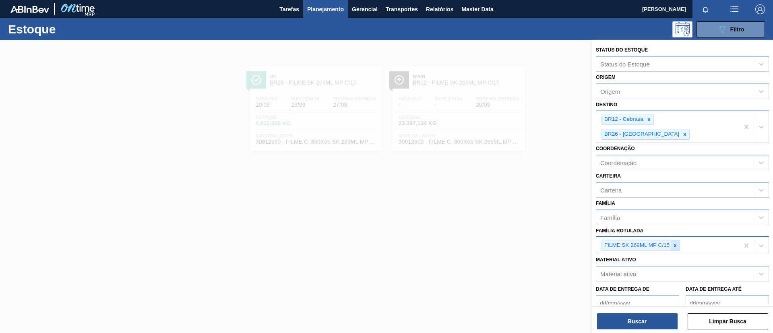
click at [677, 243] on icon at bounding box center [676, 246] width 6 height 6
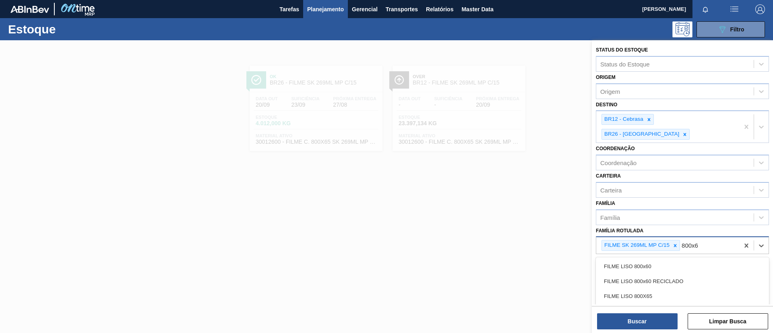
type Rotulada "800x60"
click at [683, 238] on div "FILME SK 269ML MP C/15 800x60" at bounding box center [667, 245] width 143 height 17
type Rotulada "800x60"
drag, startPoint x: 702, startPoint y: 255, endPoint x: 701, endPoint y: 246, distance: 8.5
click at [701, 259] on div "FILME LISO 800x60" at bounding box center [682, 266] width 173 height 15
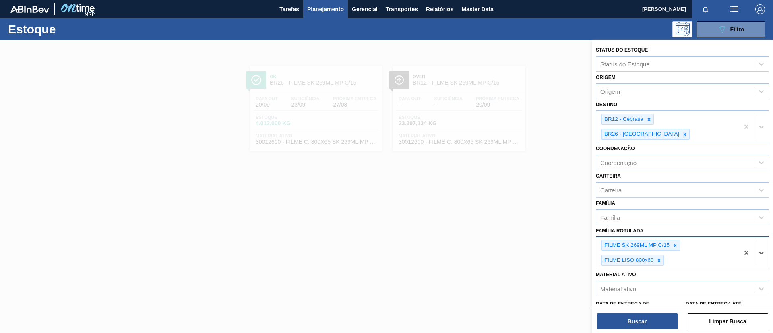
click at [675, 243] on icon at bounding box center [676, 246] width 6 height 6
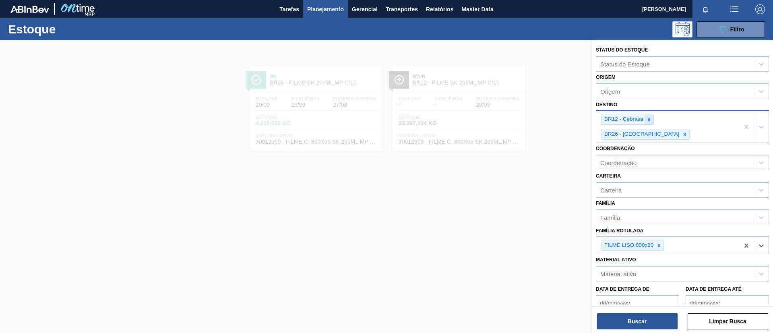
click at [648, 121] on div at bounding box center [649, 119] width 9 height 10
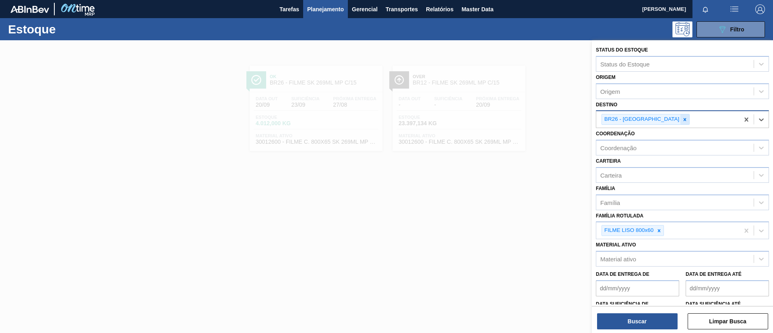
click at [682, 122] on icon at bounding box center [685, 120] width 6 height 6
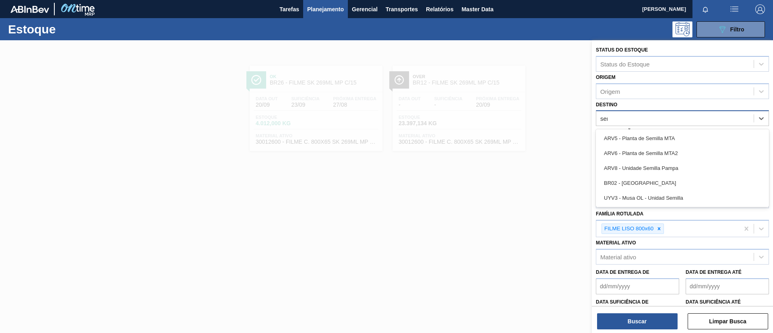
type input "serg"
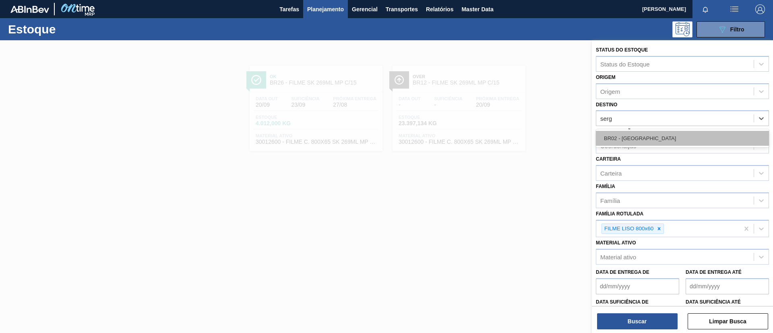
click at [655, 134] on div "BR02 - Sergipe" at bounding box center [682, 138] width 173 height 15
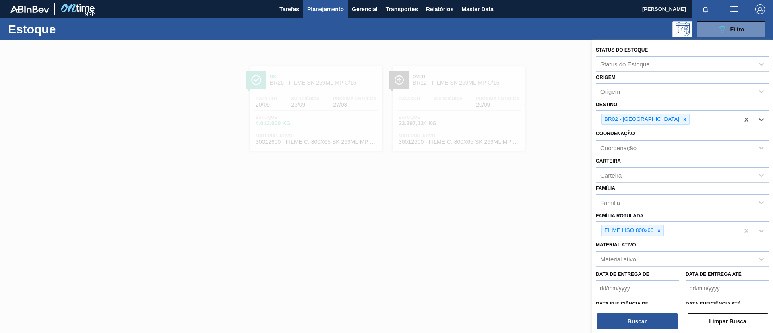
click at [656, 310] on div "Buscar Limpar Busca" at bounding box center [682, 317] width 181 height 23
click at [657, 312] on div "Buscar Limpar Busca" at bounding box center [682, 317] width 181 height 23
click at [659, 315] on button "Buscar" at bounding box center [637, 321] width 81 height 16
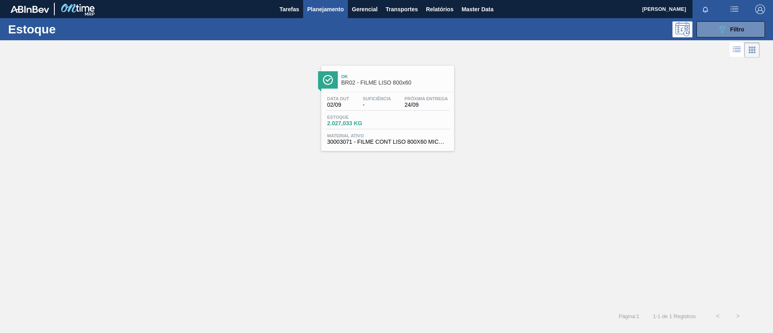
click at [368, 66] on div "Ok BR02 - FILME LISO 800x60" at bounding box center [387, 77] width 133 height 22
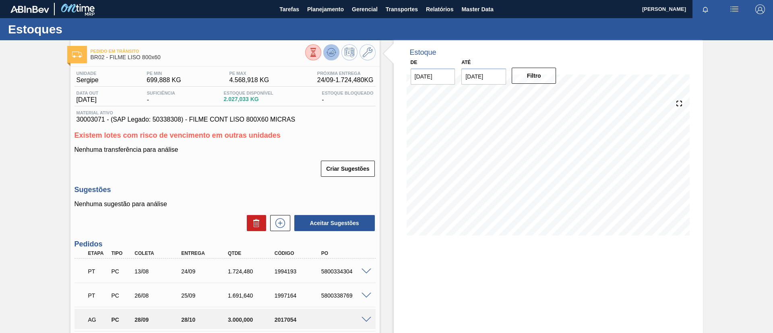
click at [333, 58] on button at bounding box center [331, 52] width 16 height 16
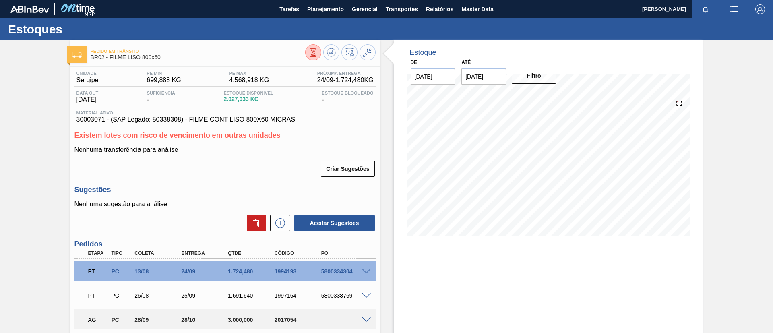
scroll to position [88, 0]
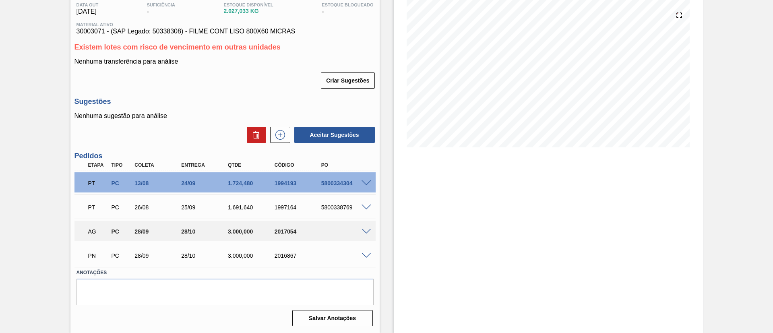
click at [367, 234] on div "AG PC 28/09 28/10 3.000,000 2017054" at bounding box center [225, 231] width 301 height 20
click at [367, 232] on span at bounding box center [367, 232] width 10 height 6
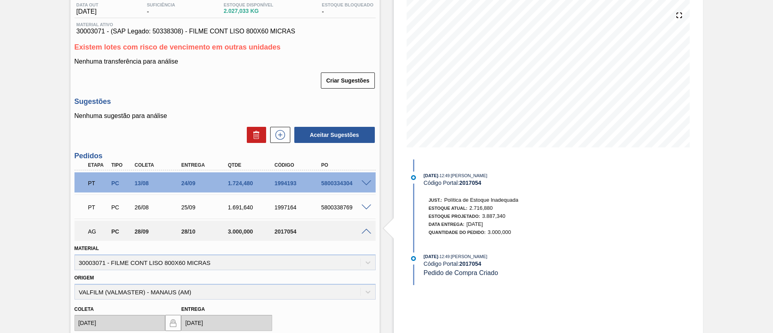
click at [367, 232] on span at bounding box center [367, 232] width 10 height 6
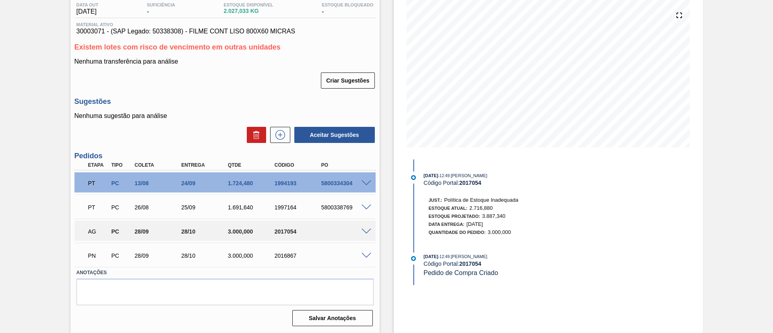
scroll to position [0, 0]
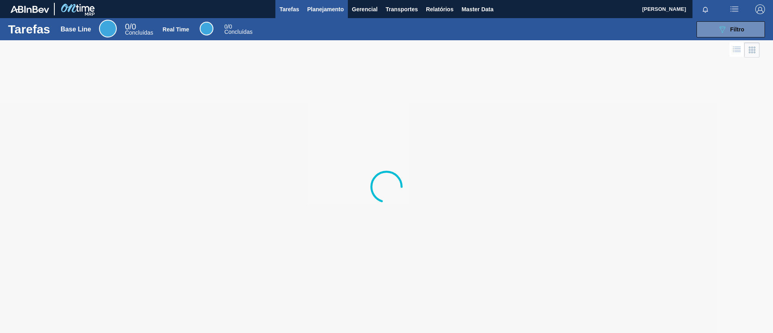
click at [319, 10] on span "Planejamento" at bounding box center [325, 9] width 37 height 10
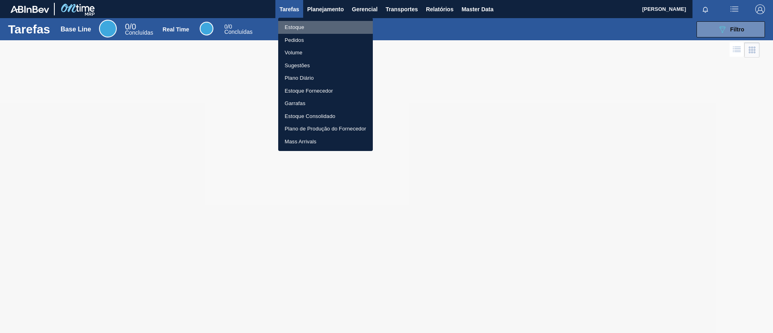
drag, startPoint x: 311, startPoint y: 25, endPoint x: 383, endPoint y: 0, distance: 75.8
click at [311, 25] on li "Estoque" at bounding box center [325, 27] width 95 height 13
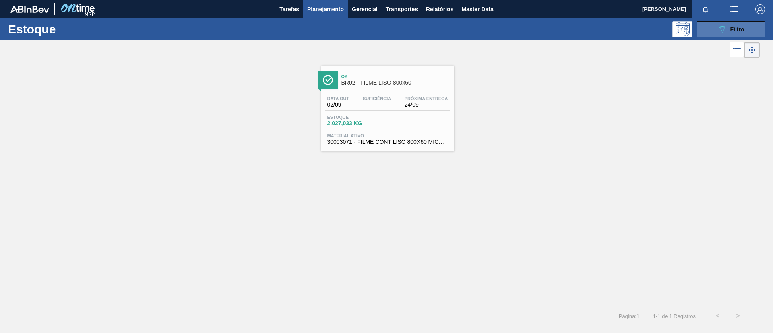
click at [725, 30] on icon "089F7B8B-B2A5-4AFE-B5C0-19BA573D28AC" at bounding box center [723, 30] width 10 height 10
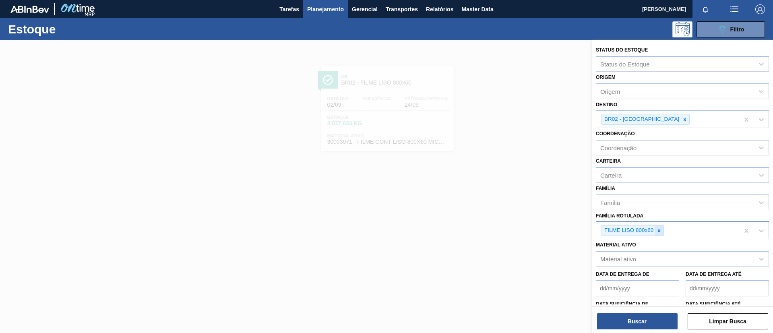
click at [659, 231] on icon at bounding box center [659, 230] width 3 height 3
type Rotulada "ap 269ml mp"
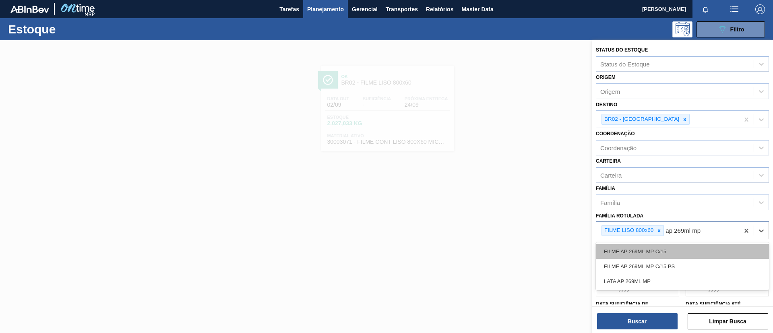
click at [663, 247] on div "FILME AP 269ML MP C/15" at bounding box center [682, 251] width 173 height 15
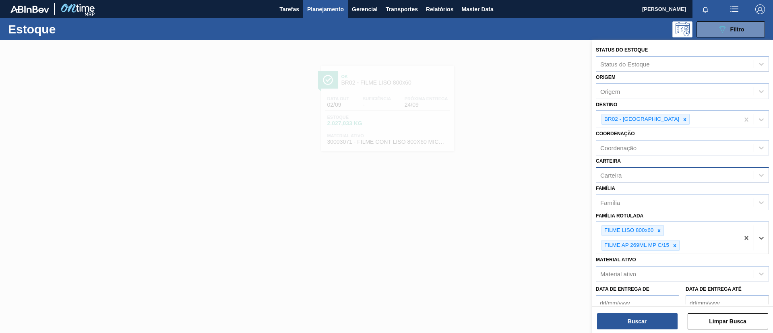
drag, startPoint x: 658, startPoint y: 230, endPoint x: 647, endPoint y: 180, distance: 51.1
click at [658, 230] on icon at bounding box center [659, 231] width 6 height 6
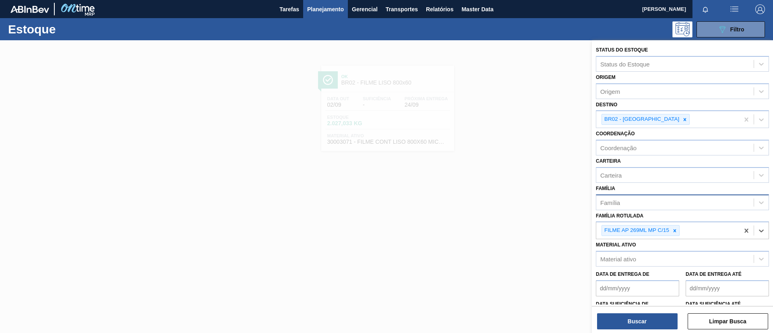
drag, startPoint x: 644, startPoint y: 122, endPoint x: 639, endPoint y: 202, distance: 80.3
click at [681, 123] on div at bounding box center [685, 119] width 9 height 10
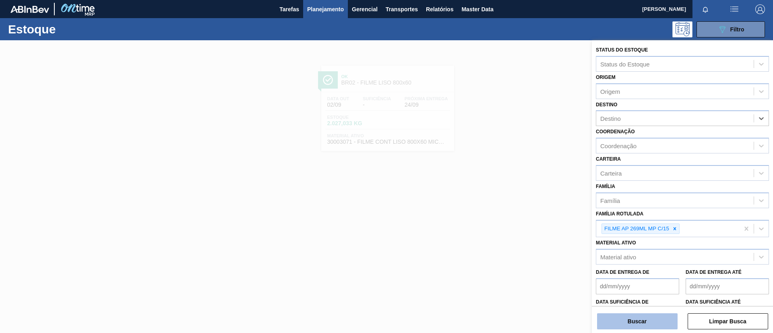
click at [644, 313] on div "Buscar Limpar Busca" at bounding box center [682, 317] width 181 height 23
click at [645, 315] on button "Buscar" at bounding box center [637, 321] width 81 height 16
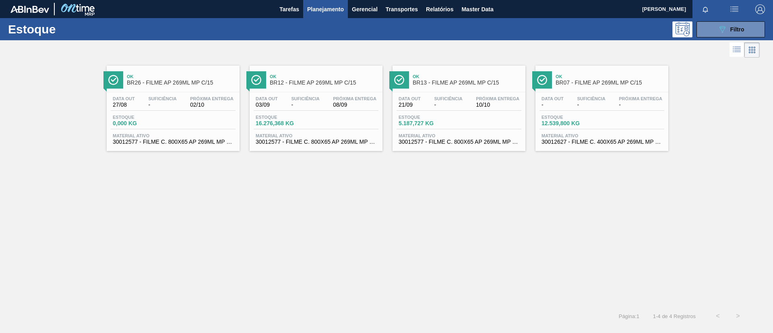
click at [10, 87] on div "Ok BR26 - FILME AP 269ML MP C/15 Data out 27/08 Suficiência - Próxima Entrega 0…" at bounding box center [386, 105] width 773 height 91
click at [474, 87] on div "Ok BR13 - FILME AP 269ML MP C/15" at bounding box center [467, 80] width 109 height 18
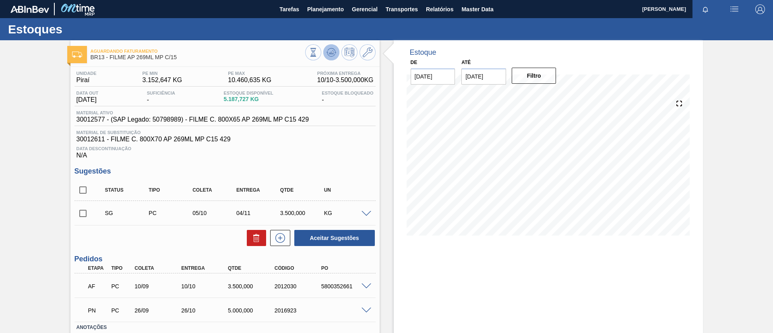
click at [332, 49] on icon at bounding box center [332, 53] width 10 height 10
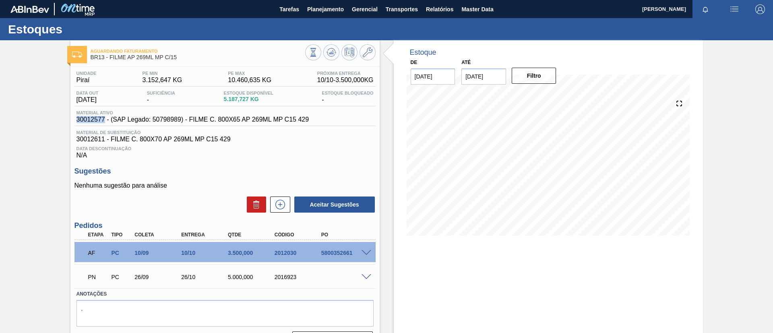
drag, startPoint x: 77, startPoint y: 116, endPoint x: 103, endPoint y: 119, distance: 27.1
click at [103, 119] on span "30012577 - (SAP Legado: 50798989) - FILME C. 800X65 AP 269ML MP C15 429" at bounding box center [193, 119] width 233 height 7
copy span "30012577"
click at [0, 192] on div "Aguardando Faturamento BR13 - FILME AP 269ML MP C/15 Unidade Piraí PE MIN 3.152…" at bounding box center [386, 197] width 773 height 314
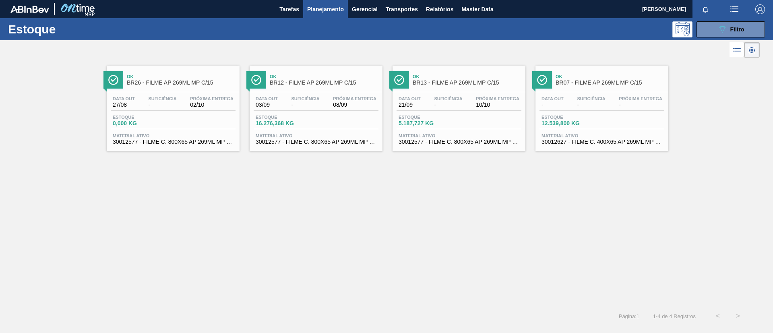
click at [309, 78] on span "Ok" at bounding box center [324, 76] width 109 height 5
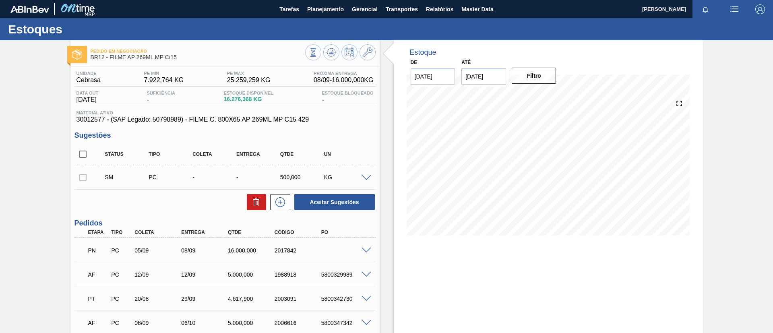
scroll to position [60, 0]
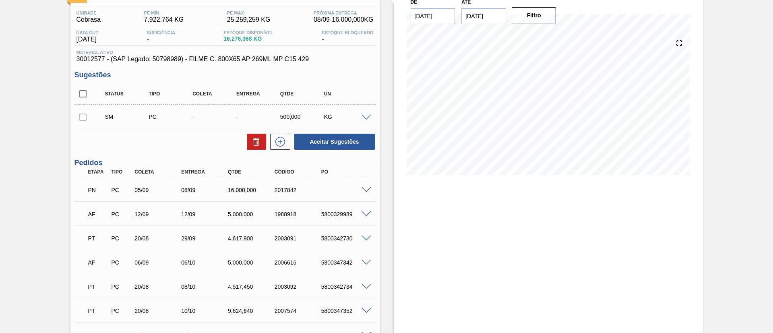
click at [366, 185] on div "PN PC 05/09 08/09 16.000,000 2017842" at bounding box center [225, 189] width 301 height 20
click at [368, 211] on div at bounding box center [368, 214] width 16 height 6
click at [366, 212] on span at bounding box center [367, 214] width 10 height 6
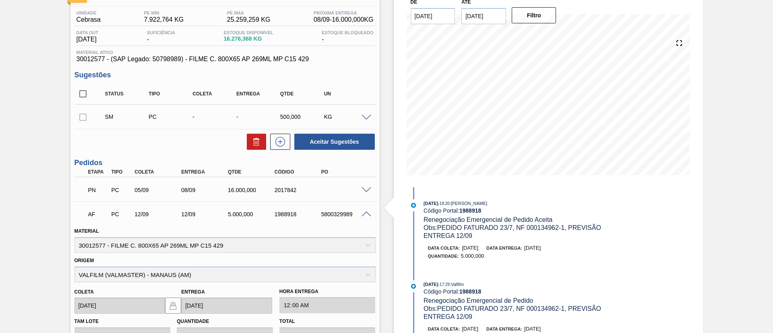
click at [363, 212] on span at bounding box center [367, 214] width 10 height 6
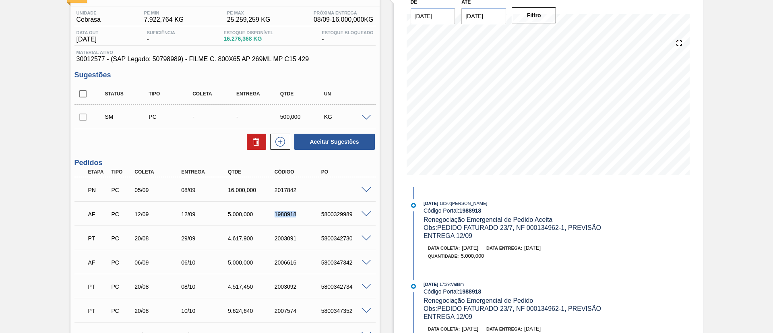
drag, startPoint x: 270, startPoint y: 218, endPoint x: 303, endPoint y: 219, distance: 33.4
click at [303, 219] on div "AF PC 12/09 12/09 5.000,000 1988918 5800329989" at bounding box center [223, 213] width 280 height 16
copy div "1988918"
click at [0, 215] on div "Pedido em Negociação BR12 - FILME AP 269ML MP C/15 Unidade Cebrasa PE MIN 7.922…" at bounding box center [386, 208] width 773 height 457
drag, startPoint x: 363, startPoint y: 188, endPoint x: 271, endPoint y: 191, distance: 92.3
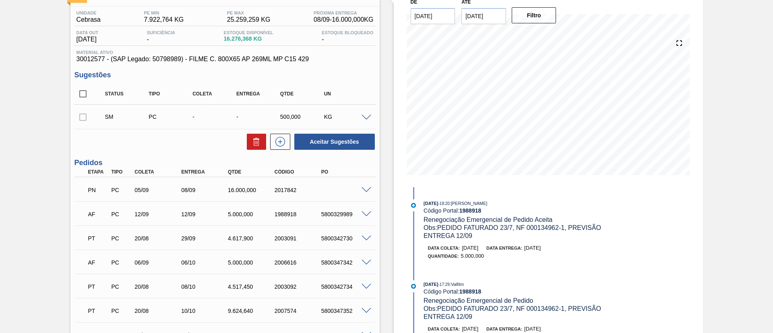
click at [271, 191] on div "2017842" at bounding box center [292, 190] width 47 height 6
click at [78, 171] on span at bounding box center [81, 172] width 12 height 6
